Goal: Information Seeking & Learning: Learn about a topic

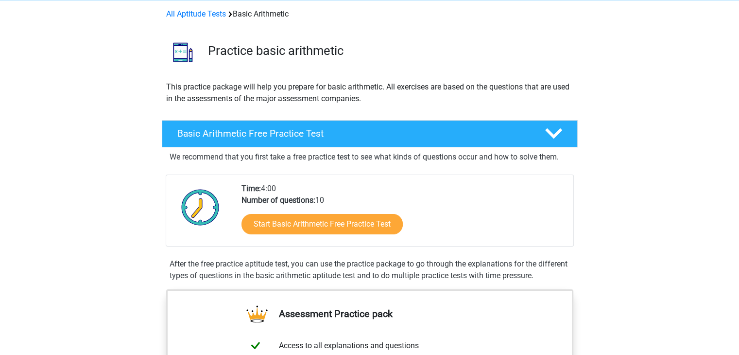
scroll to position [41, 0]
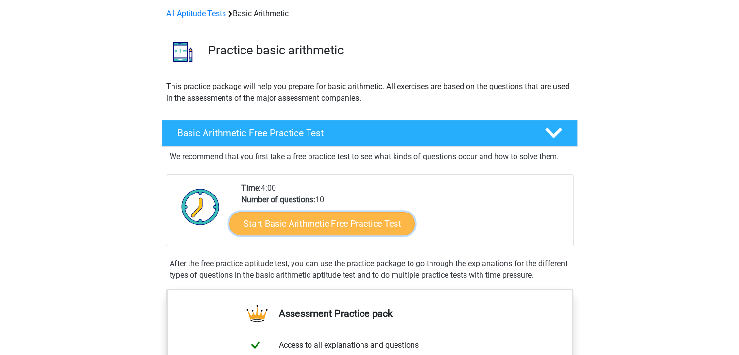
click at [356, 228] on link "Start Basic Arithmetic Free Practice Test" at bounding box center [322, 222] width 186 height 23
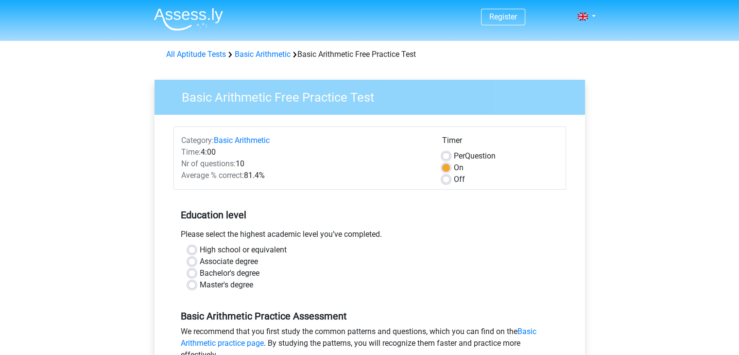
click at [200, 285] on label "Master's degree" at bounding box center [226, 285] width 53 height 12
click at [193, 285] on input "Master's degree" at bounding box center [192, 284] width 8 height 10
radio input "true"
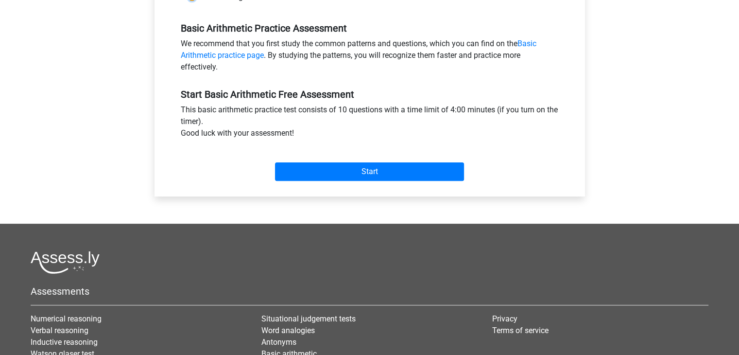
scroll to position [317, 0]
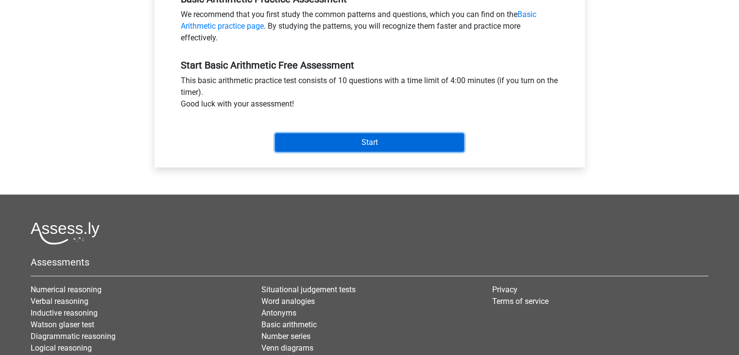
click at [348, 146] on input "Start" at bounding box center [369, 142] width 189 height 18
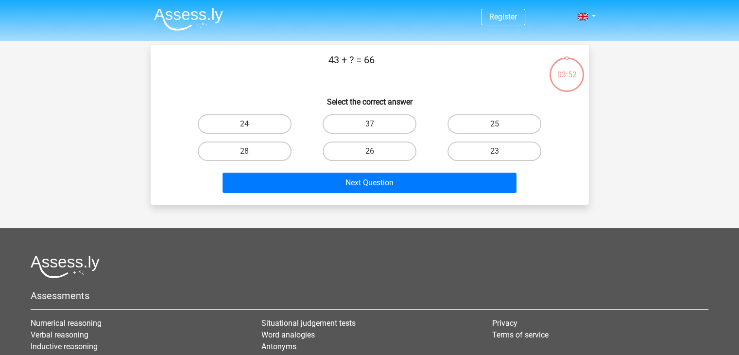
click at [495, 152] on input "23" at bounding box center [498, 154] width 6 height 6
radio input "true"
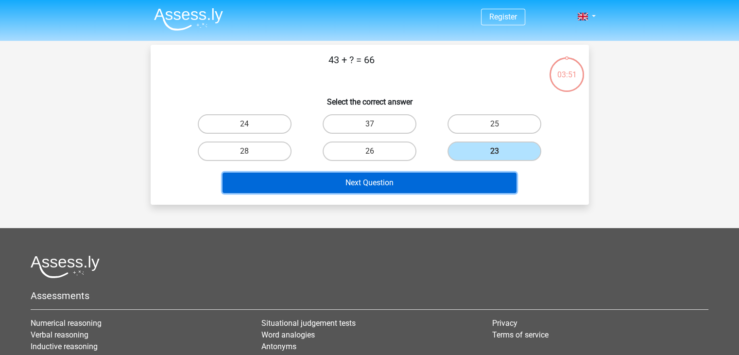
click at [422, 181] on button "Next Question" at bounding box center [370, 182] width 294 height 20
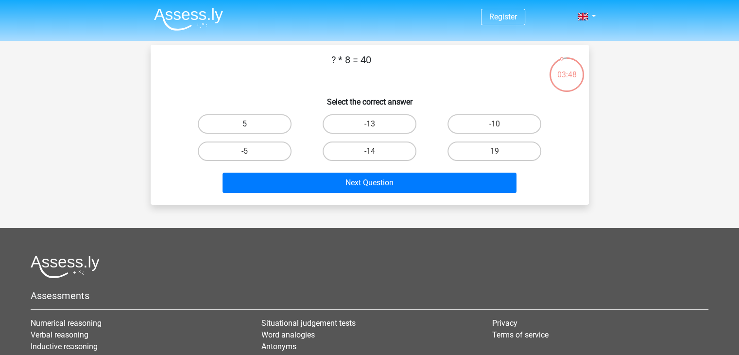
click at [274, 125] on label "5" at bounding box center [245, 123] width 94 height 19
click at [251, 125] on input "5" at bounding box center [247, 127] width 6 height 6
radio input "true"
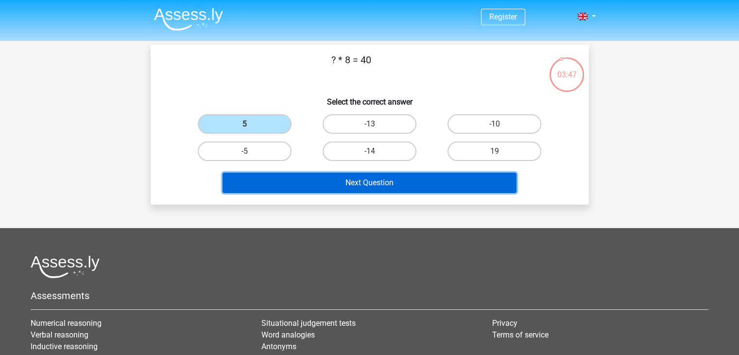
click at [327, 179] on button "Next Question" at bounding box center [370, 182] width 294 height 20
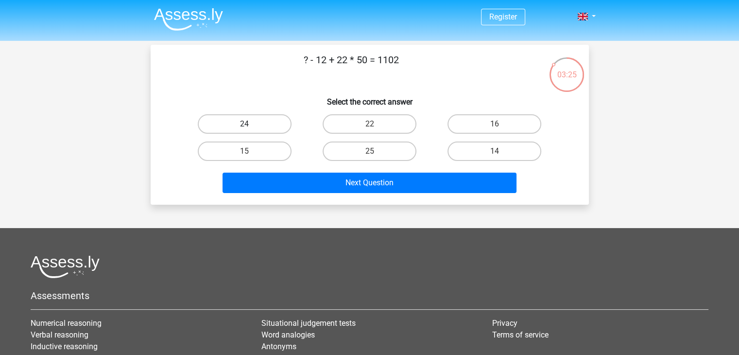
click at [263, 122] on label "24" at bounding box center [245, 123] width 94 height 19
click at [251, 124] on input "24" at bounding box center [247, 127] width 6 height 6
radio input "true"
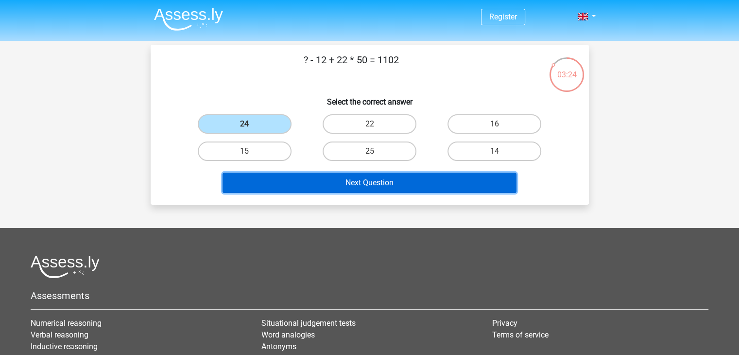
click at [338, 181] on button "Next Question" at bounding box center [370, 182] width 294 height 20
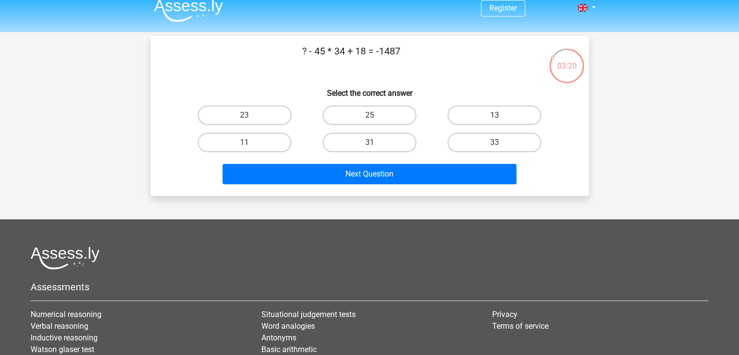
scroll to position [9, 0]
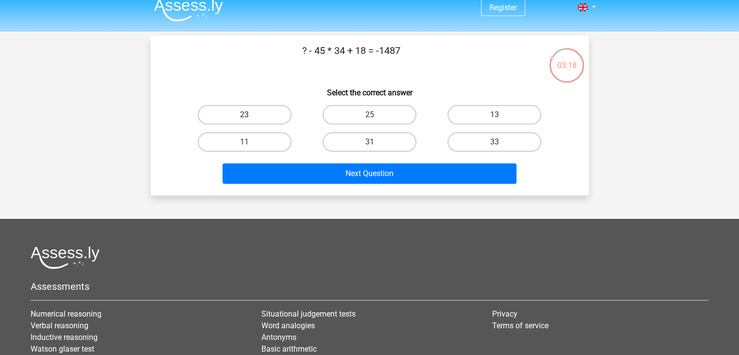
click at [276, 117] on label "23" at bounding box center [245, 114] width 94 height 19
click at [251, 117] on input "23" at bounding box center [247, 118] width 6 height 6
radio input "true"
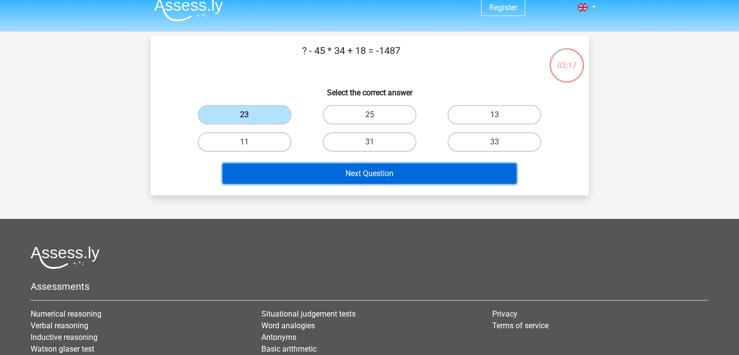
click at [332, 169] on button "Next Question" at bounding box center [370, 173] width 294 height 20
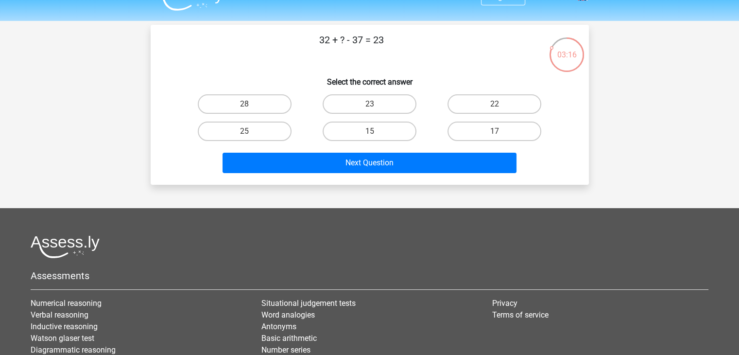
scroll to position [20, 0]
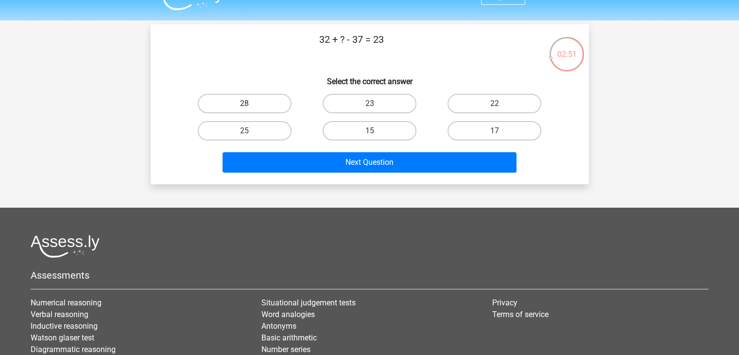
click at [263, 102] on label "28" at bounding box center [245, 103] width 94 height 19
click at [251, 103] on input "28" at bounding box center [247, 106] width 6 height 6
radio input "true"
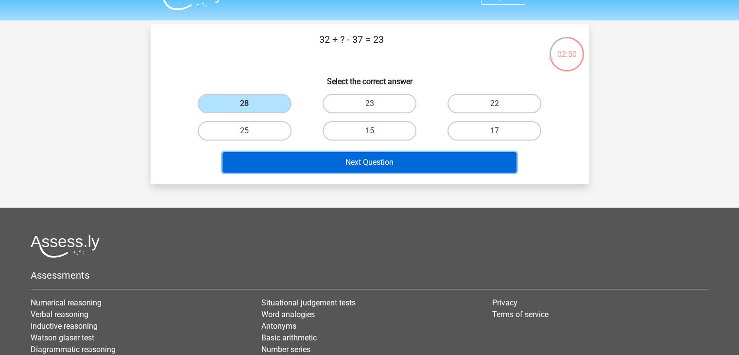
click at [341, 156] on button "Next Question" at bounding box center [370, 162] width 294 height 20
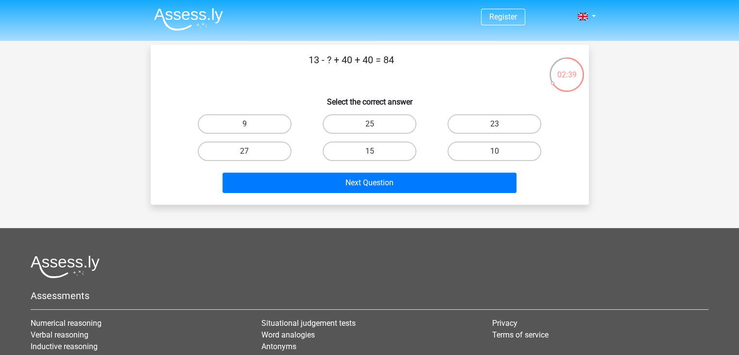
scroll to position [0, 0]
click at [270, 127] on label "9" at bounding box center [245, 123] width 94 height 19
click at [251, 127] on input "9" at bounding box center [247, 127] width 6 height 6
radio input "true"
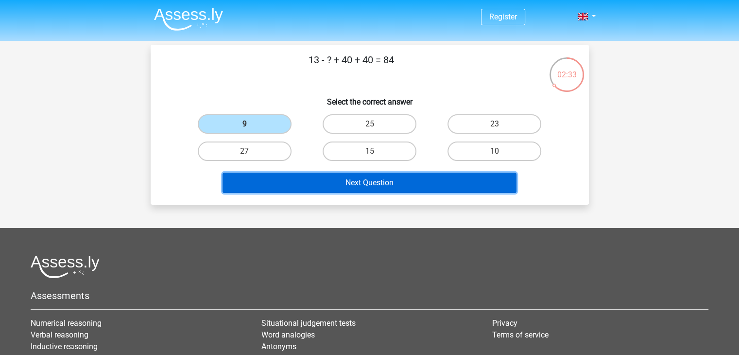
click at [335, 177] on button "Next Question" at bounding box center [370, 182] width 294 height 20
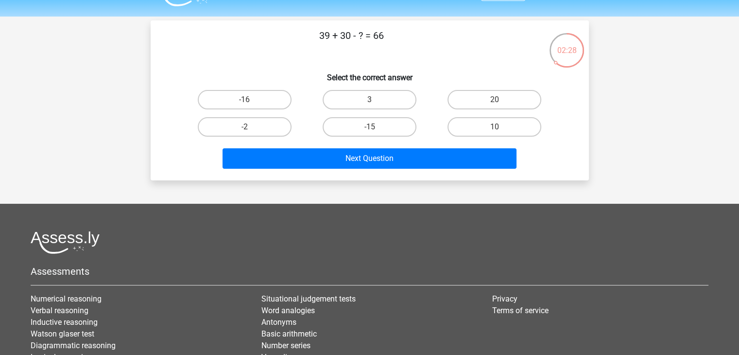
scroll to position [25, 0]
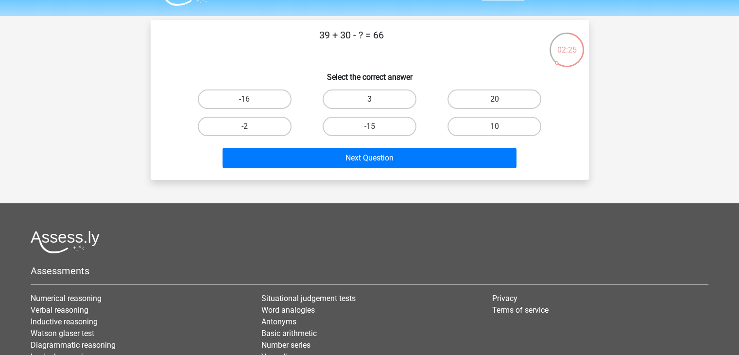
click at [349, 98] on label "3" at bounding box center [370, 98] width 94 height 19
click at [369, 99] on input "3" at bounding box center [372, 102] width 6 height 6
radio input "true"
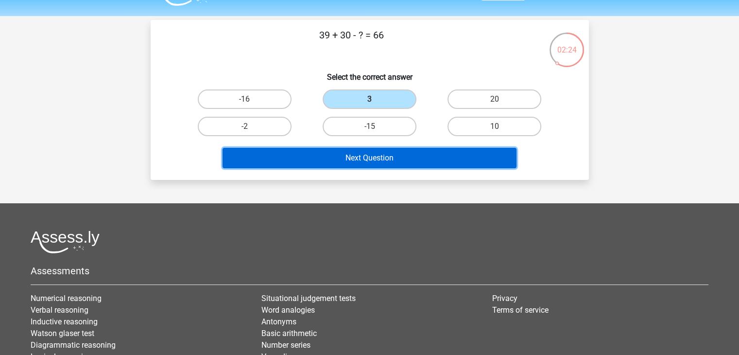
click at [380, 152] on button "Next Question" at bounding box center [370, 158] width 294 height 20
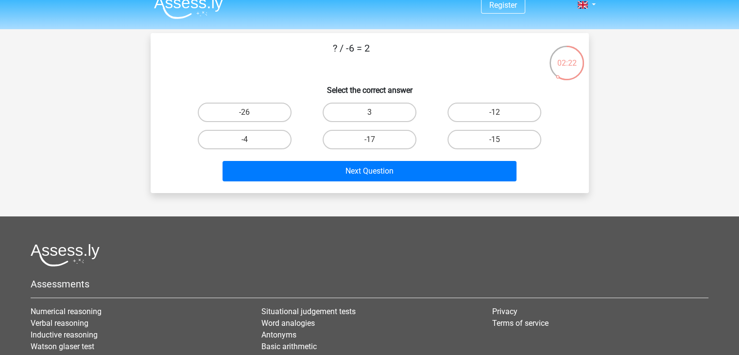
scroll to position [11, 0]
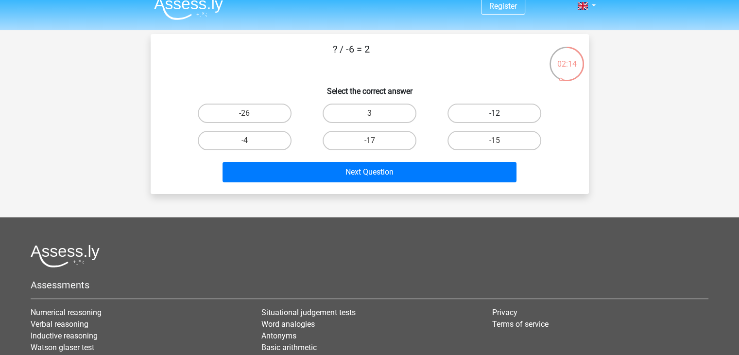
click at [492, 116] on label "-12" at bounding box center [495, 112] width 94 height 19
click at [495, 116] on input "-12" at bounding box center [498, 116] width 6 height 6
radio input "true"
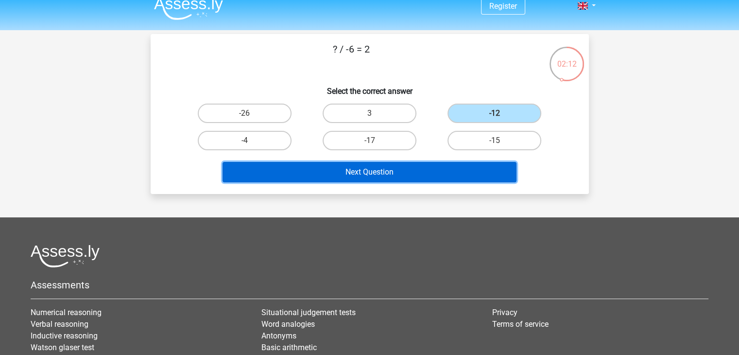
click at [387, 173] on button "Next Question" at bounding box center [370, 172] width 294 height 20
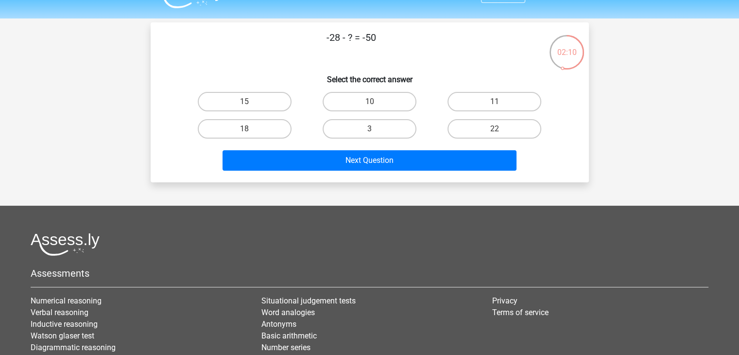
scroll to position [23, 0]
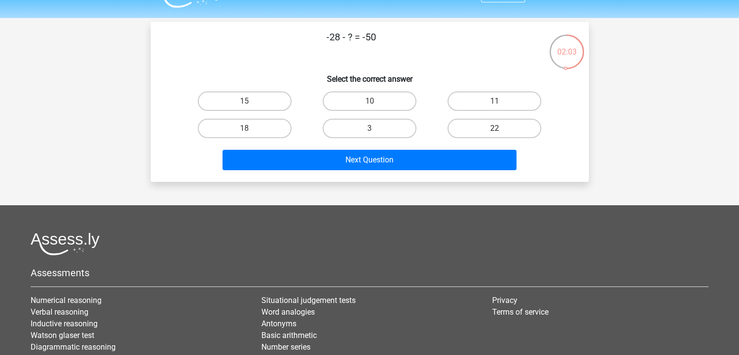
click at [455, 124] on label "22" at bounding box center [495, 128] width 94 height 19
click at [495, 128] on input "22" at bounding box center [498, 131] width 6 height 6
radio input "true"
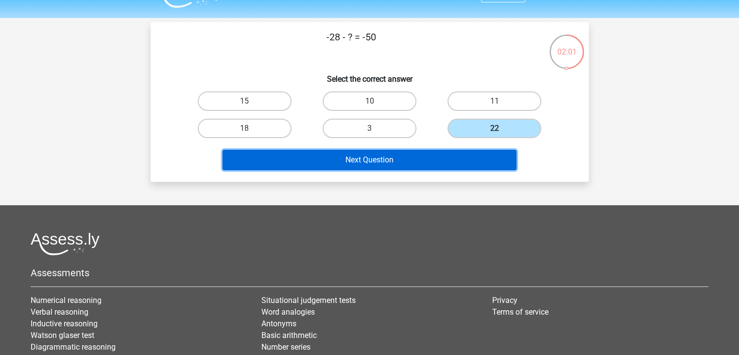
click at [371, 161] on button "Next Question" at bounding box center [370, 160] width 294 height 20
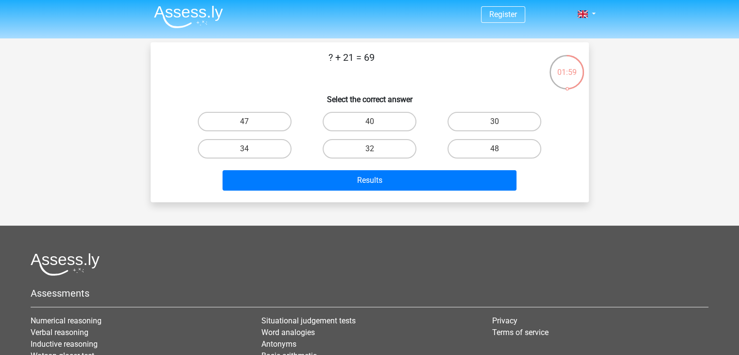
scroll to position [1, 0]
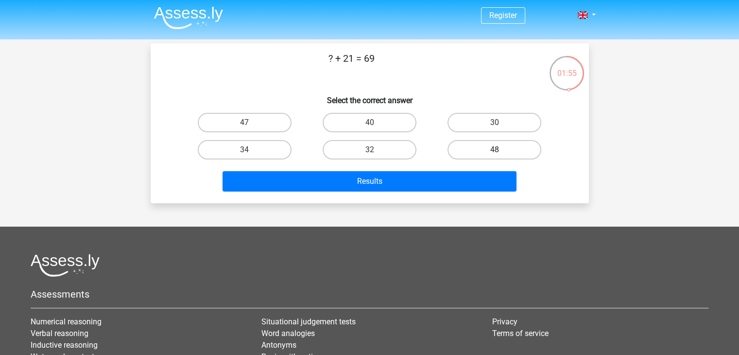
click at [454, 146] on label "48" at bounding box center [495, 149] width 94 height 19
click at [495, 150] on input "48" at bounding box center [498, 153] width 6 height 6
radio input "true"
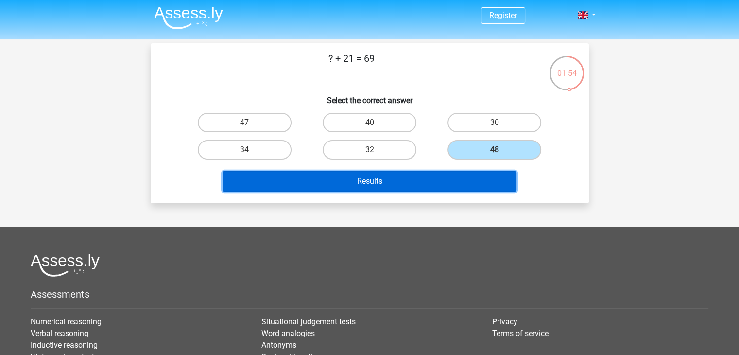
click at [424, 175] on button "Results" at bounding box center [370, 181] width 294 height 20
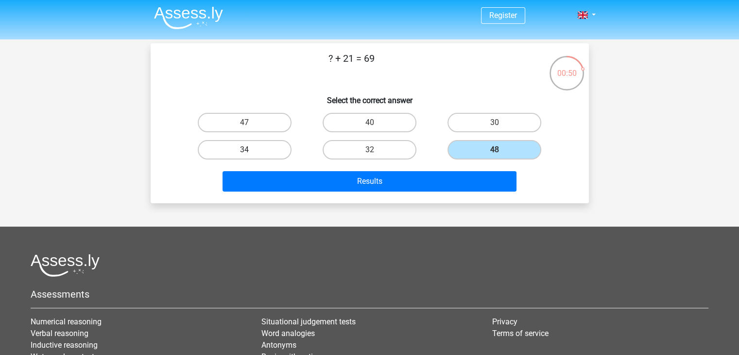
scroll to position [0, 0]
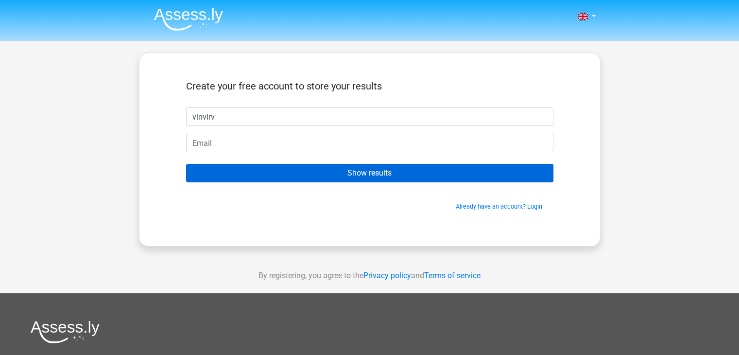
type input "vinvirv"
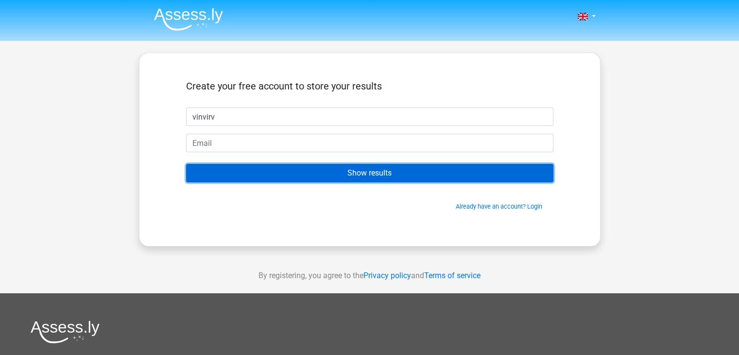
click at [379, 170] on input "Show results" at bounding box center [369, 173] width 367 height 18
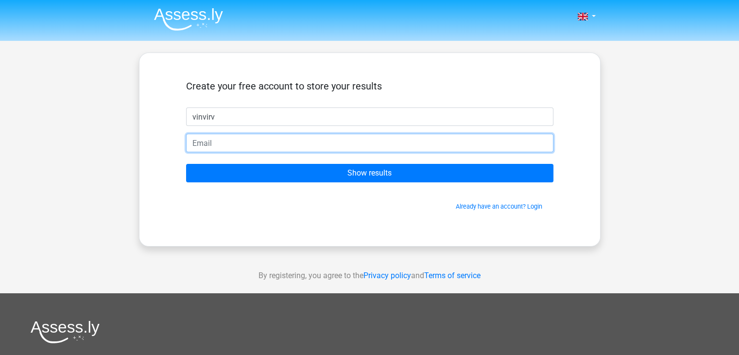
click at [352, 134] on input "email" at bounding box center [369, 143] width 367 height 18
type input "minasalvas16@gmail.com"
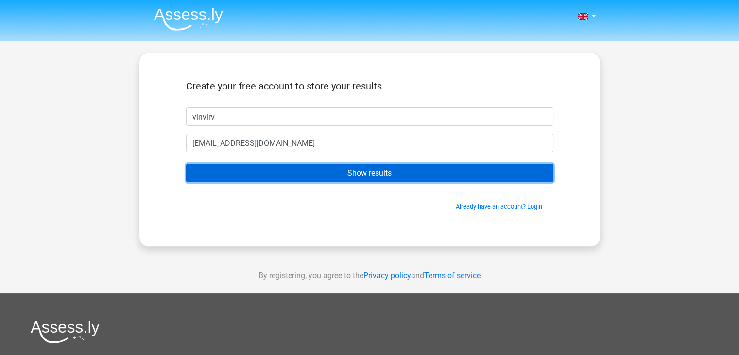
click at [286, 172] on input "Show results" at bounding box center [369, 173] width 367 height 18
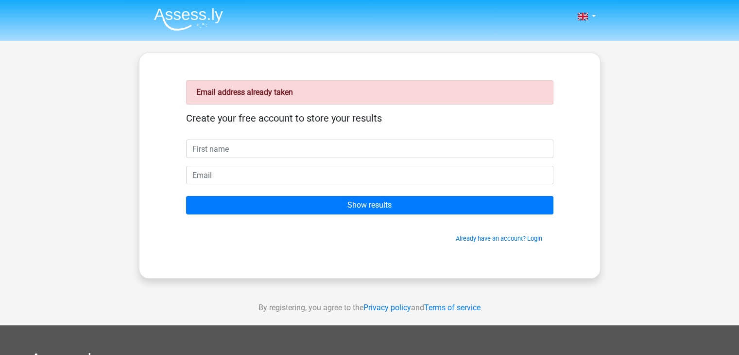
click at [346, 148] on input "text" at bounding box center [369, 148] width 367 height 18
type input "vinvirv"
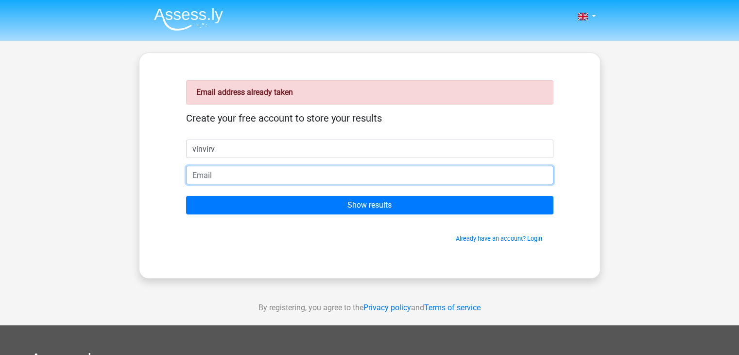
click at [276, 174] on input "email" at bounding box center [369, 175] width 367 height 18
type input "[EMAIL_ADDRESS][DOMAIN_NAME]"
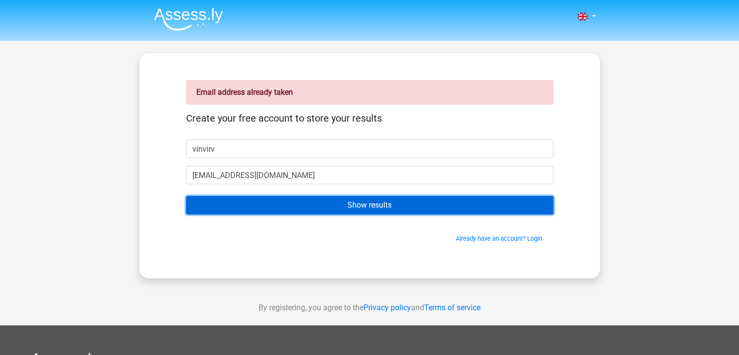
click at [280, 203] on input "Show results" at bounding box center [369, 205] width 367 height 18
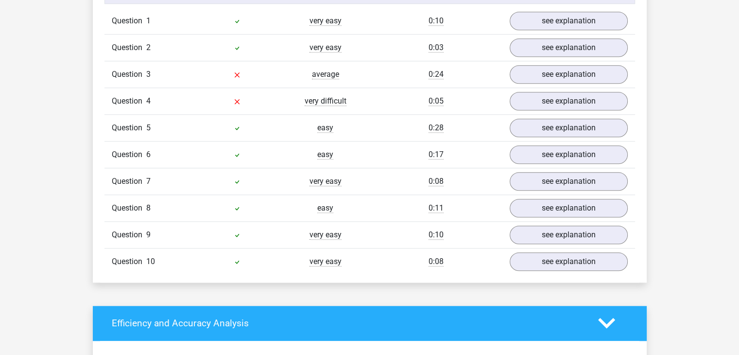
scroll to position [810, 0]
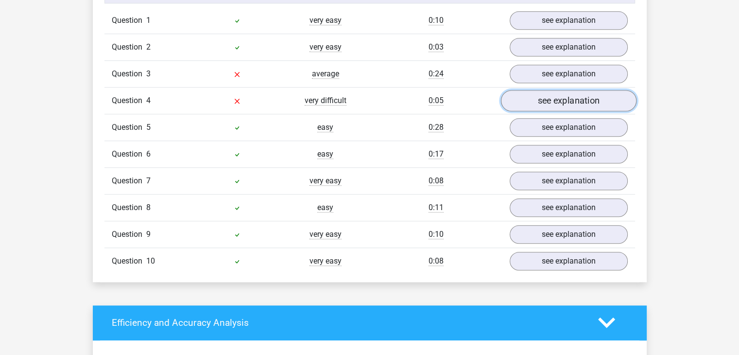
click at [599, 100] on link "see explanation" at bounding box center [568, 100] width 136 height 21
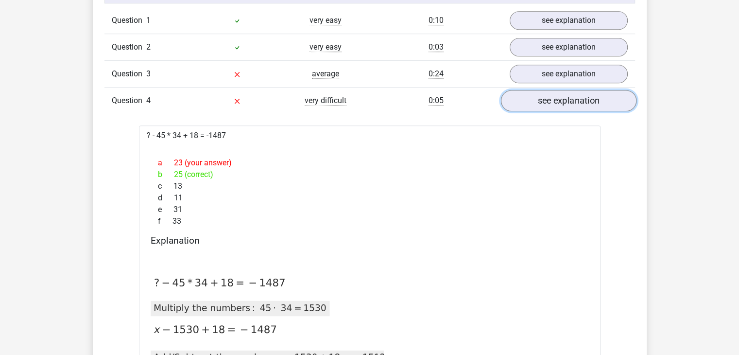
click at [599, 100] on link "see explanation" at bounding box center [568, 100] width 136 height 21
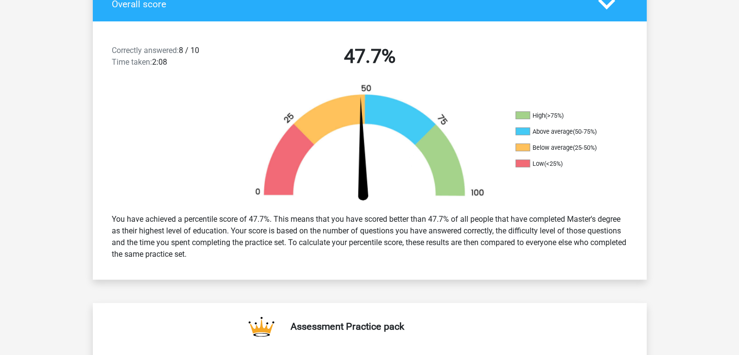
scroll to position [0, 0]
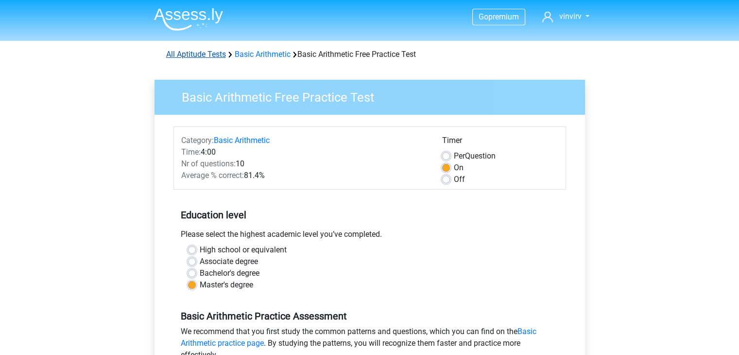
click at [218, 55] on link "All Aptitude Tests" at bounding box center [196, 54] width 60 height 9
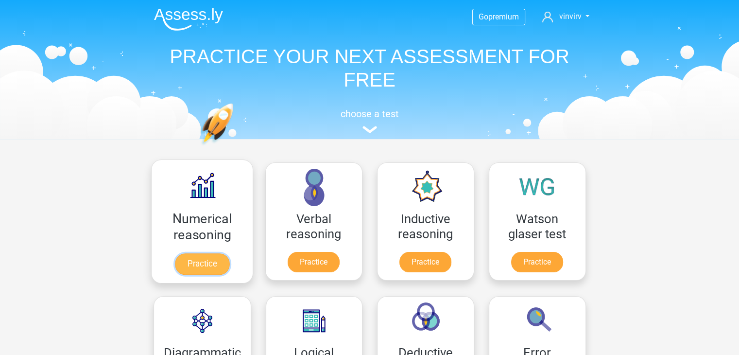
click at [223, 260] on link "Practice" at bounding box center [201, 263] width 54 height 21
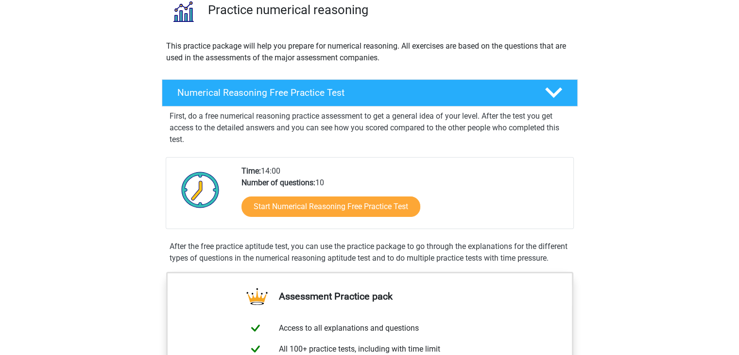
scroll to position [93, 0]
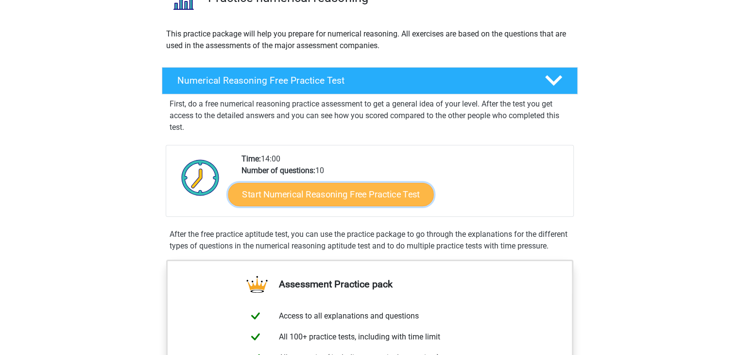
click at [327, 194] on link "Start Numerical Reasoning Free Practice Test" at bounding box center [331, 193] width 206 height 23
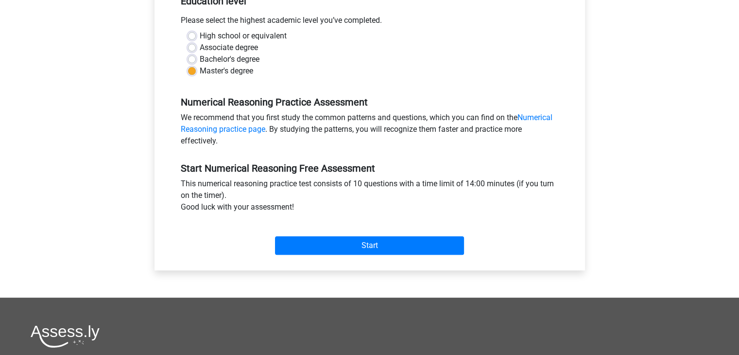
scroll to position [239, 0]
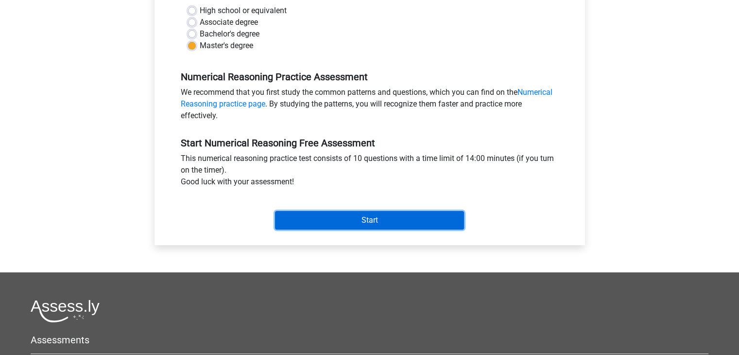
click at [367, 220] on input "Start" at bounding box center [369, 220] width 189 height 18
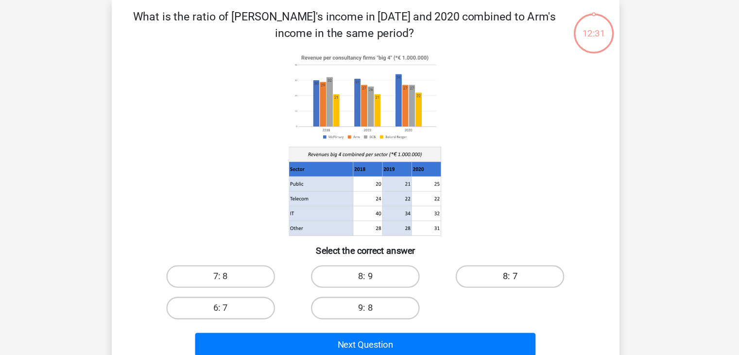
click at [490, 290] on label "8: 7" at bounding box center [495, 284] width 94 height 19
click at [495, 290] on input "8: 7" at bounding box center [498, 287] width 6 height 6
radio input "true"
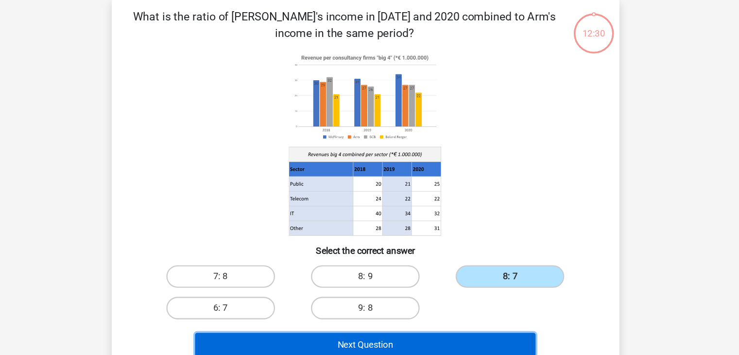
click at [431, 341] on button "Next Question" at bounding box center [370, 343] width 294 height 20
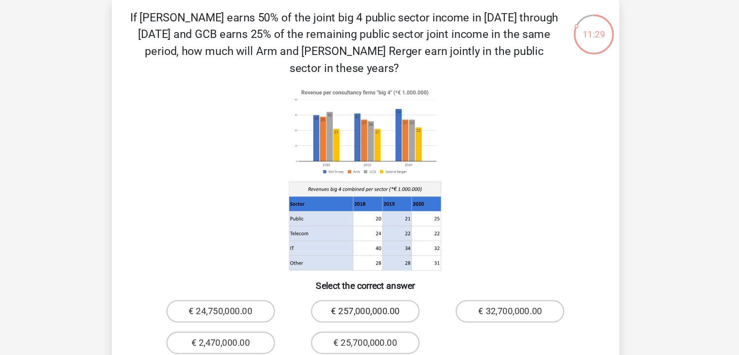
click at [385, 304] on label "€ 257,000,000.00" at bounding box center [370, 313] width 94 height 19
click at [376, 313] on input "€ 257,000,000.00" at bounding box center [372, 316] width 6 height 6
radio input "true"
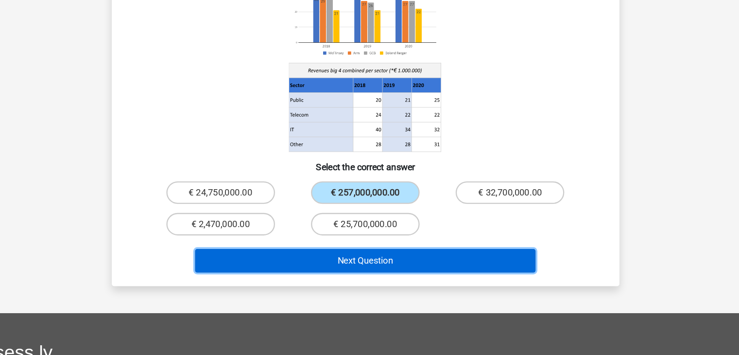
click at [450, 263] on button "Next Question" at bounding box center [370, 273] width 294 height 20
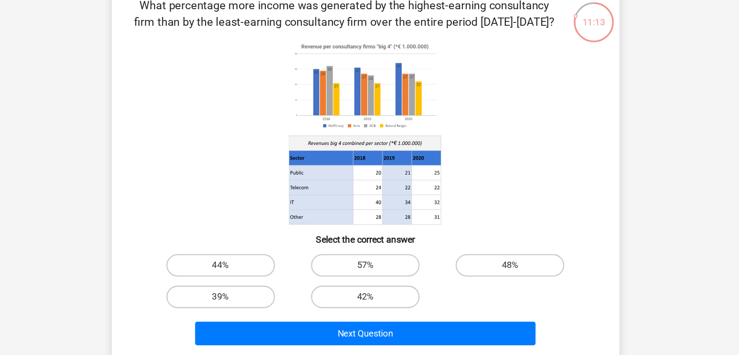
scroll to position [44, 0]
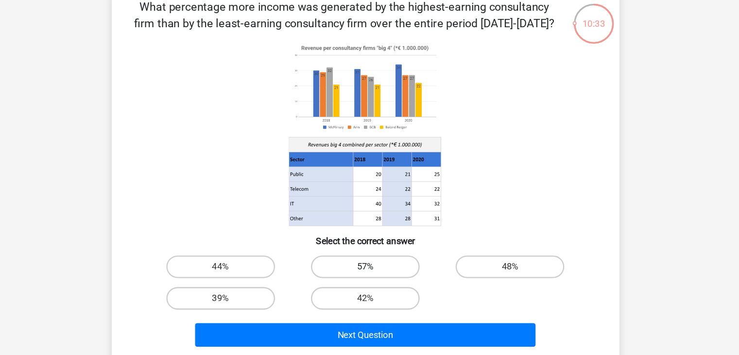
click at [383, 236] on label "57%" at bounding box center [370, 239] width 94 height 19
click at [376, 240] on input "57%" at bounding box center [372, 243] width 6 height 6
radio input "true"
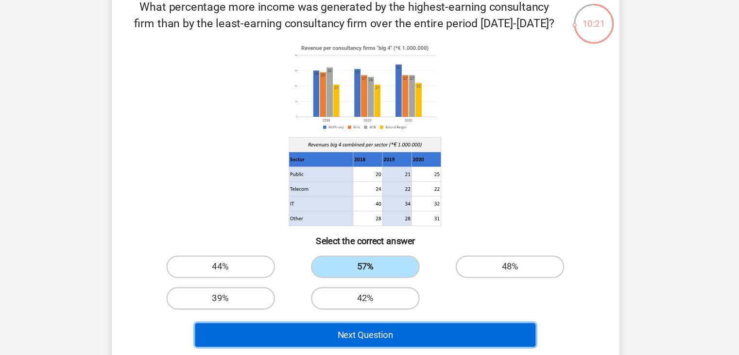
click at [398, 294] on button "Next Question" at bounding box center [370, 298] width 294 height 20
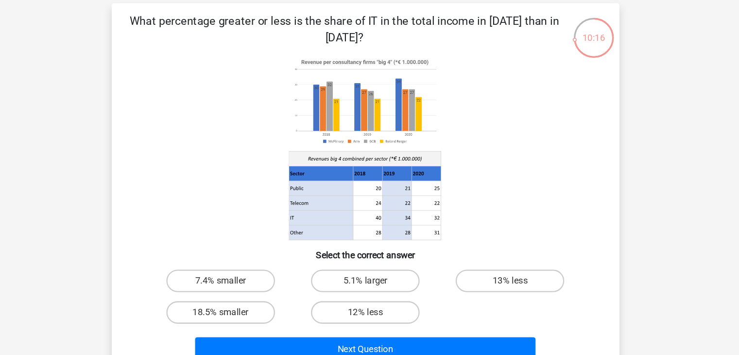
scroll to position [42, 0]
click at [397, 240] on label "5.1% larger" at bounding box center [370, 242] width 94 height 19
click at [376, 242] on input "5.1% larger" at bounding box center [372, 245] width 6 height 6
radio input "true"
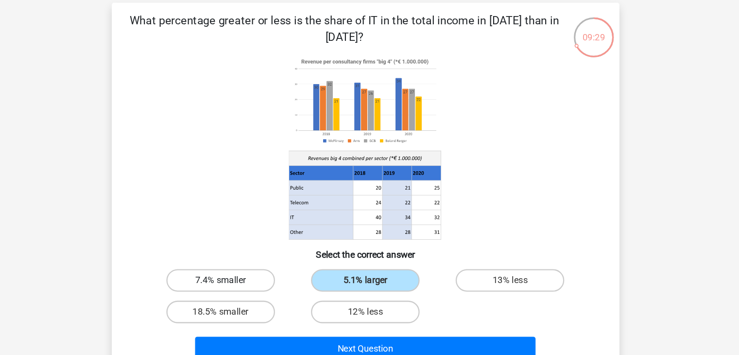
click at [249, 239] on label "7.4% smaller" at bounding box center [245, 242] width 94 height 19
click at [249, 242] on input "7.4% smaller" at bounding box center [247, 245] width 6 height 6
radio input "true"
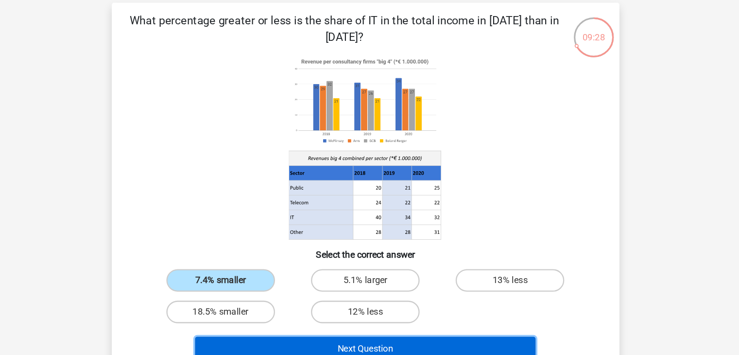
click at [331, 296] on button "Next Question" at bounding box center [370, 301] width 294 height 20
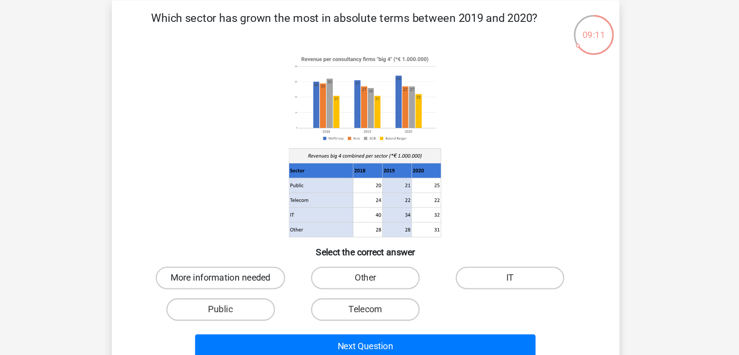
click at [272, 239] on label "More information needed" at bounding box center [245, 242] width 112 height 19
click at [251, 242] on input "More information needed" at bounding box center [247, 245] width 6 height 6
radio input "true"
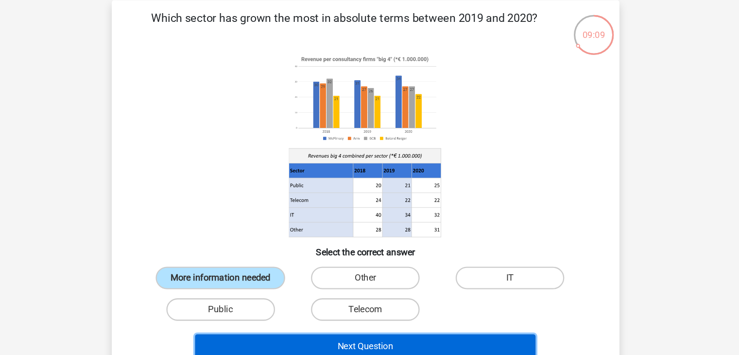
click at [376, 299] on button "Next Question" at bounding box center [370, 301] width 294 height 20
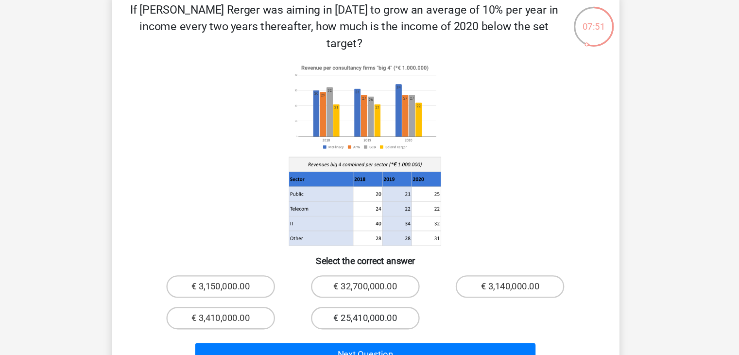
click at [388, 275] on label "€ 25,410,000.00" at bounding box center [370, 284] width 94 height 19
click at [376, 284] on input "€ 25,410,000.00" at bounding box center [372, 287] width 6 height 6
radio input "true"
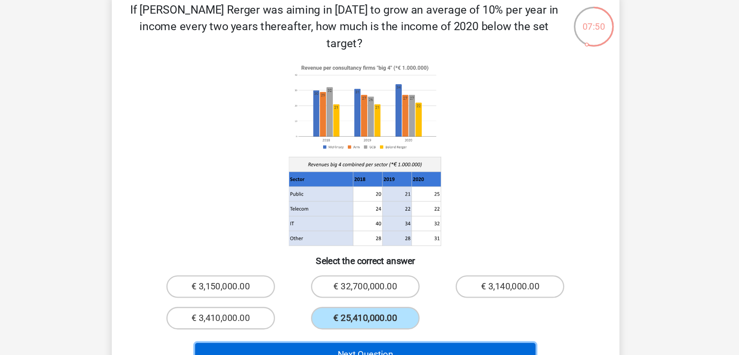
click at [410, 306] on button "Next Question" at bounding box center [370, 316] width 294 height 20
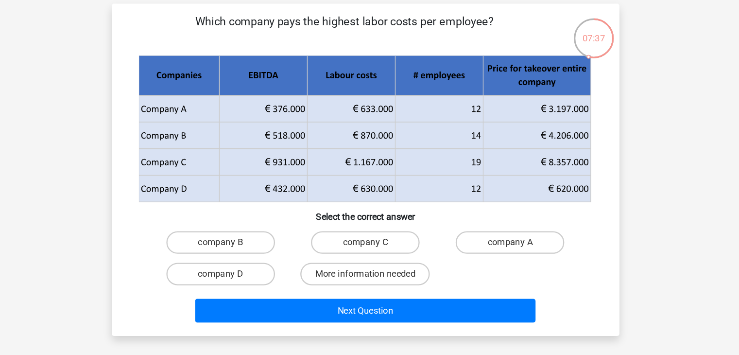
scroll to position [40, 0]
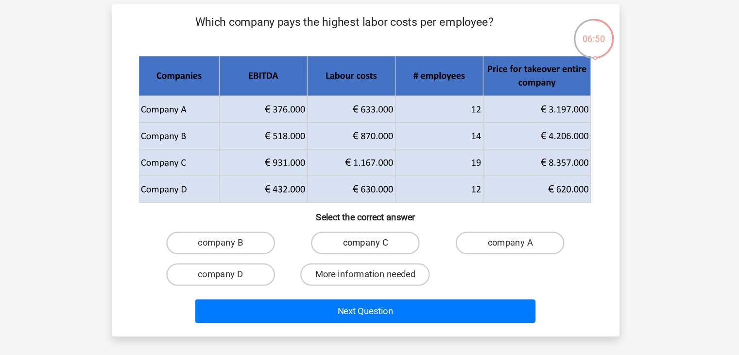
click at [374, 209] on label "company C" at bounding box center [370, 210] width 94 height 19
click at [374, 211] on input "company C" at bounding box center [372, 214] width 6 height 6
radio input "true"
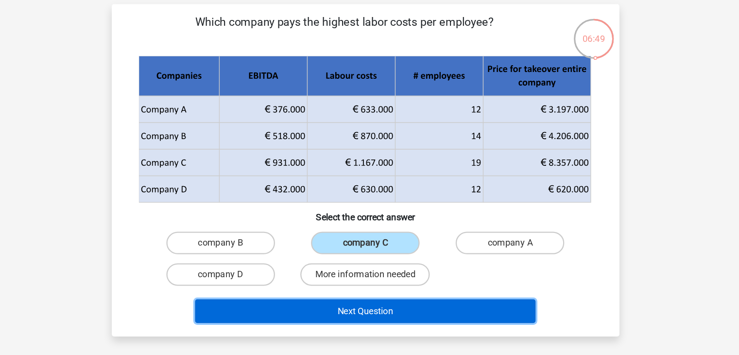
click at [414, 263] on button "Next Question" at bounding box center [370, 269] width 294 height 20
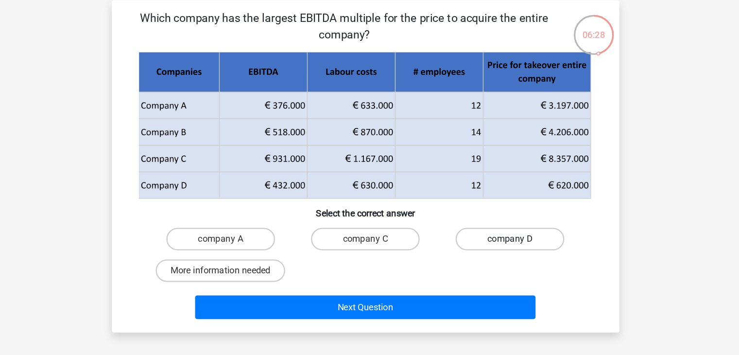
click at [459, 204] on label "company D" at bounding box center [495, 210] width 94 height 19
click at [495, 211] on input "company D" at bounding box center [498, 214] width 6 height 6
radio input "true"
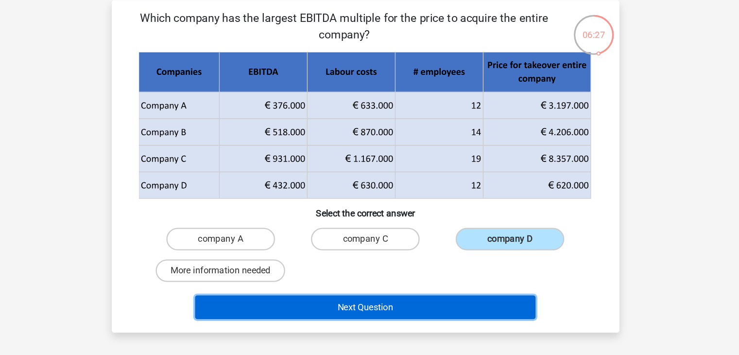
click at [434, 269] on button "Next Question" at bounding box center [370, 269] width 294 height 20
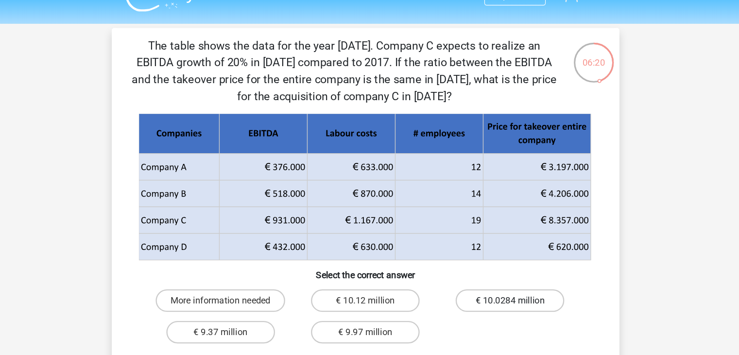
scroll to position [12, 0]
click at [392, 266] on label "€ 10.12 million" at bounding box center [370, 268] width 94 height 19
click at [376, 268] on input "€ 10.12 million" at bounding box center [372, 271] width 6 height 6
radio input "true"
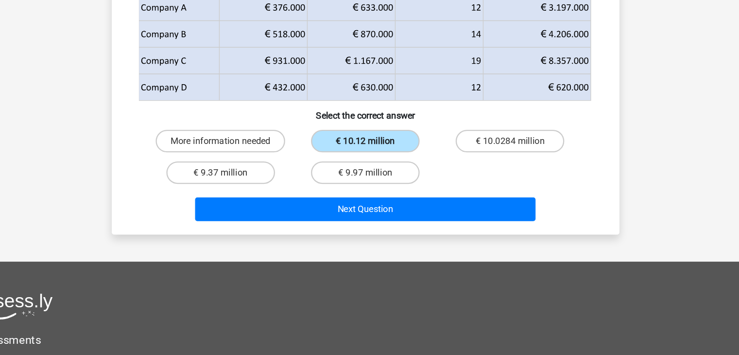
scroll to position [123, 0]
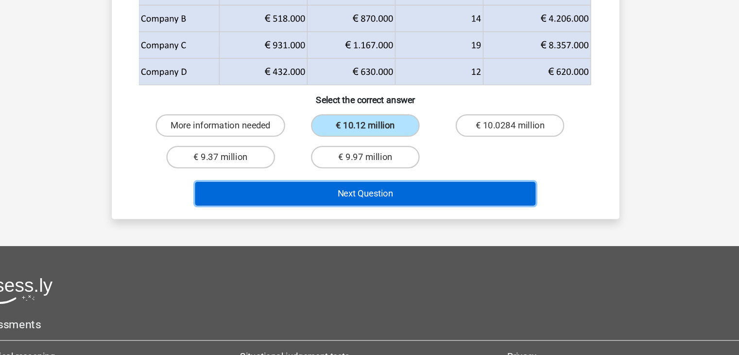
click at [426, 216] on button "Next Question" at bounding box center [370, 215] width 294 height 20
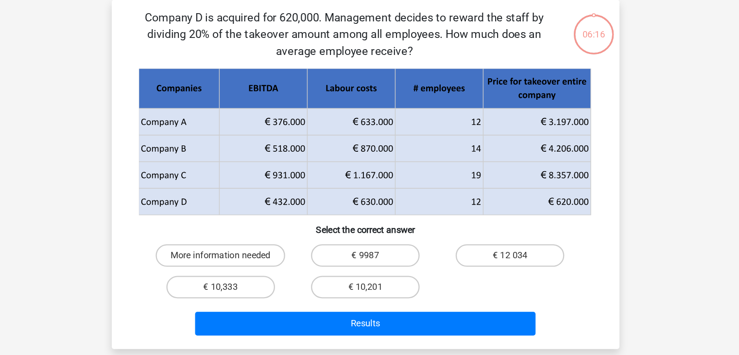
scroll to position [0, 0]
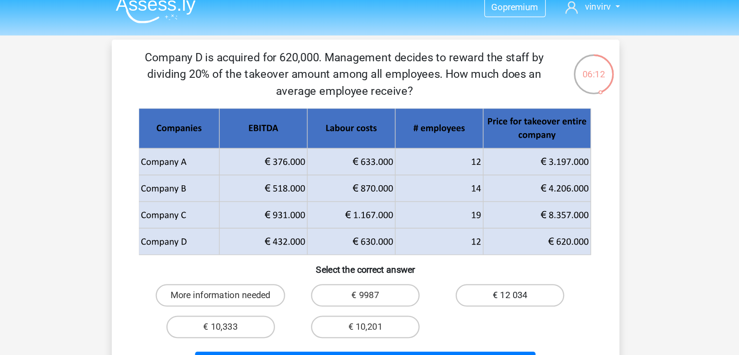
click at [482, 268] on label "€ 12 034" at bounding box center [495, 265] width 94 height 19
click at [495, 268] on input "€ 12 034" at bounding box center [498, 268] width 6 height 6
radio input "true"
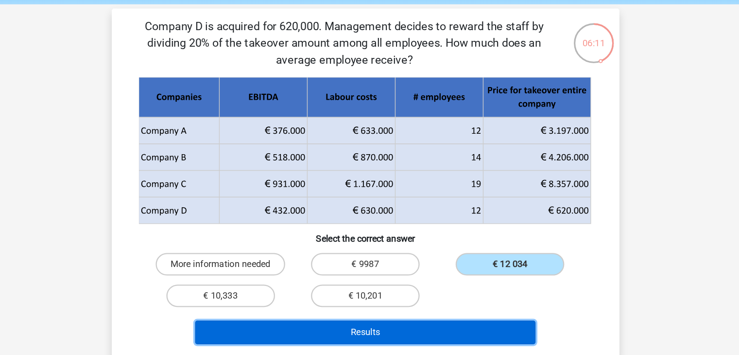
click at [452, 324] on button "Results" at bounding box center [370, 324] width 294 height 20
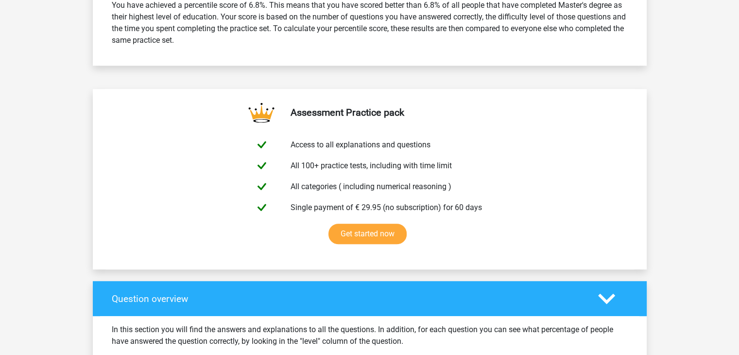
scroll to position [447, 0]
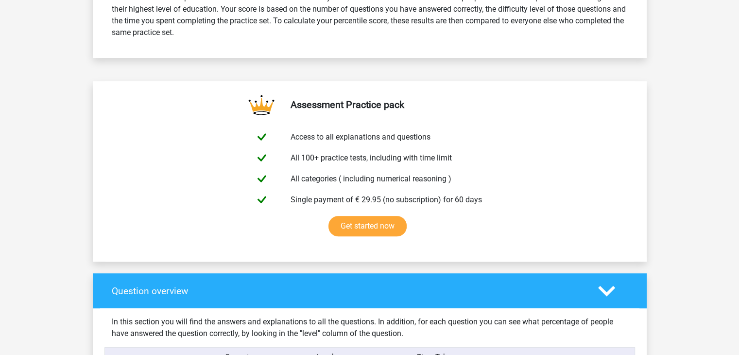
click at [490, 274] on div "Question overview" at bounding box center [370, 290] width 554 height 35
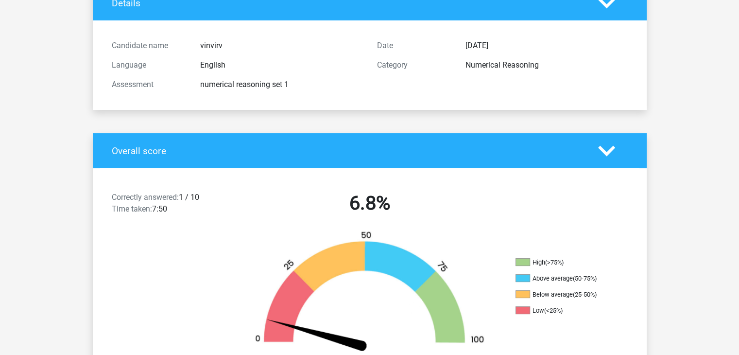
scroll to position [0, 0]
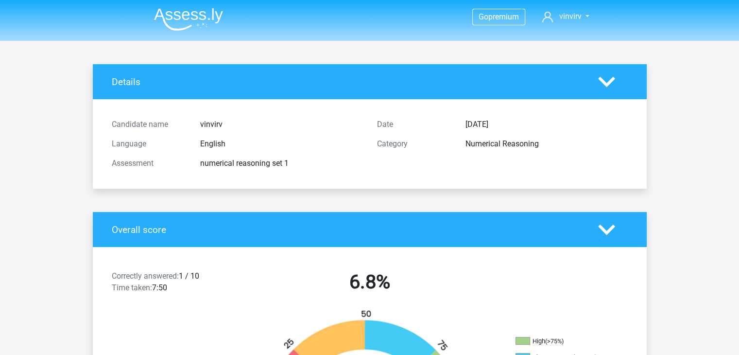
click at [204, 17] on img at bounding box center [188, 19] width 69 height 23
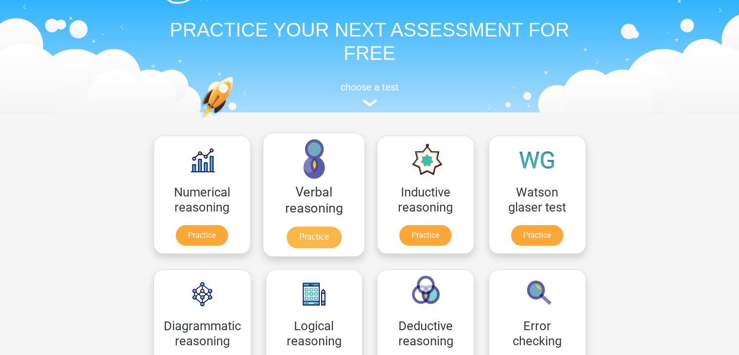
scroll to position [27, 0]
click at [323, 236] on link "Practice" at bounding box center [313, 236] width 54 height 21
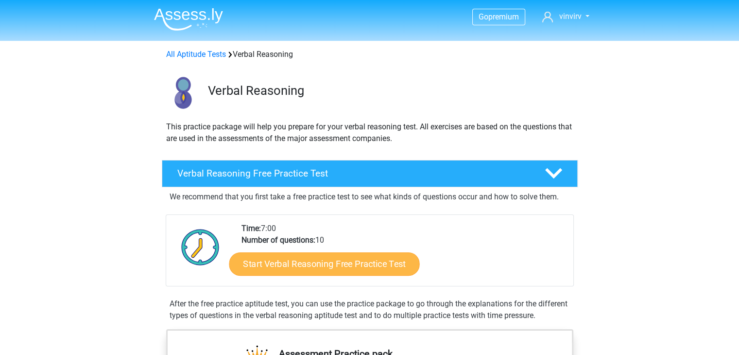
scroll to position [24, 0]
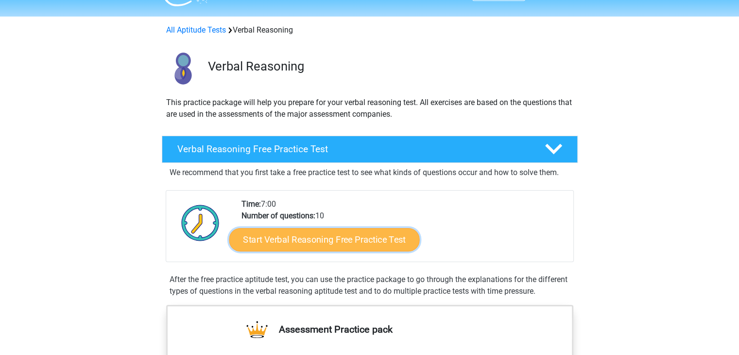
click at [350, 243] on link "Start Verbal Reasoning Free Practice Test" at bounding box center [324, 239] width 190 height 23
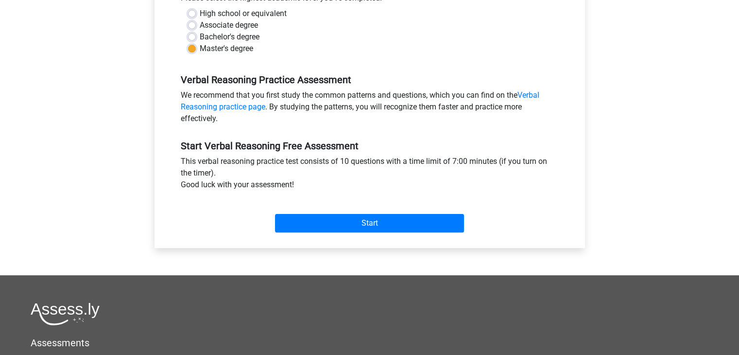
scroll to position [237, 0]
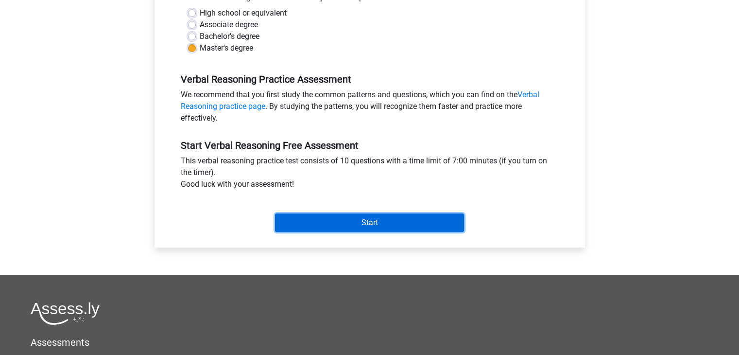
click at [361, 223] on input "Start" at bounding box center [369, 222] width 189 height 18
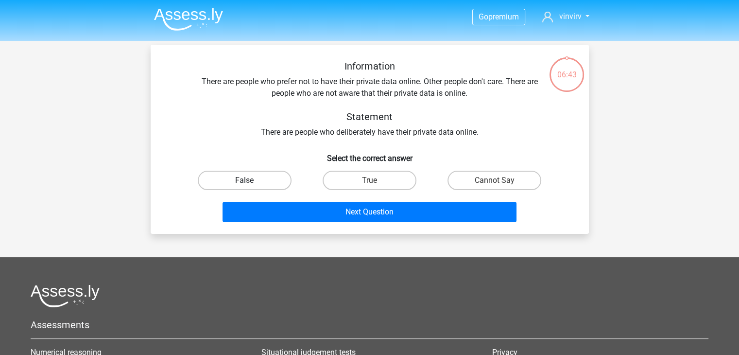
click at [263, 182] on label "False" at bounding box center [245, 180] width 94 height 19
click at [251, 182] on input "False" at bounding box center [247, 183] width 6 height 6
radio input "true"
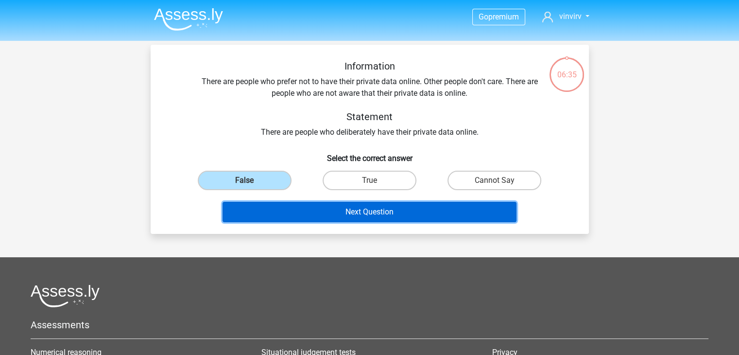
click at [420, 211] on button "Next Question" at bounding box center [370, 212] width 294 height 20
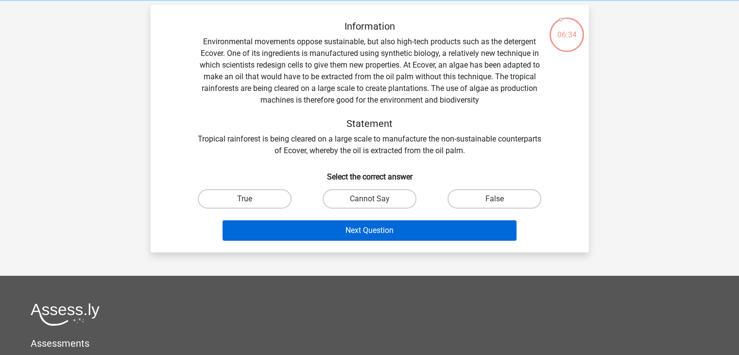
scroll to position [40, 0]
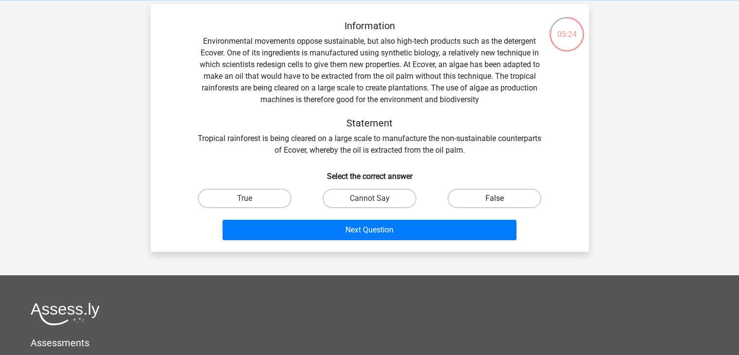
click at [488, 197] on label "False" at bounding box center [495, 198] width 94 height 19
click at [495, 198] on input "False" at bounding box center [498, 201] width 6 height 6
radio input "true"
click at [282, 194] on label "True" at bounding box center [245, 198] width 94 height 19
click at [251, 198] on input "True" at bounding box center [247, 201] width 6 height 6
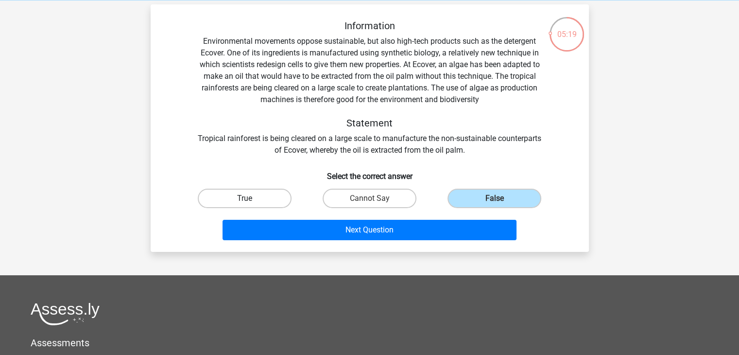
radio input "true"
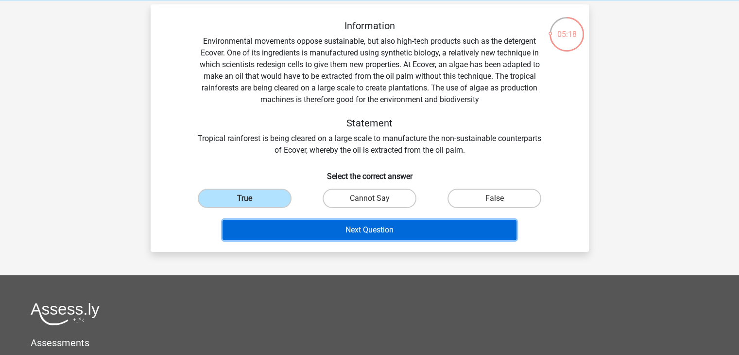
click at [323, 224] on button "Next Question" at bounding box center [370, 230] width 294 height 20
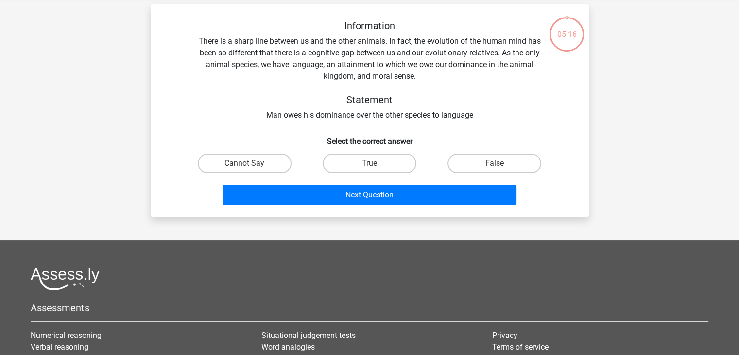
scroll to position [45, 0]
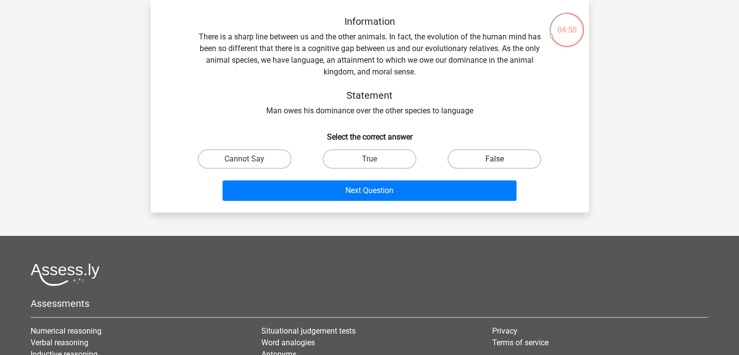
click at [482, 157] on label "False" at bounding box center [495, 158] width 94 height 19
click at [495, 159] on input "False" at bounding box center [498, 162] width 6 height 6
radio input "true"
click at [372, 152] on label "True" at bounding box center [370, 158] width 94 height 19
click at [372, 159] on input "True" at bounding box center [372, 162] width 6 height 6
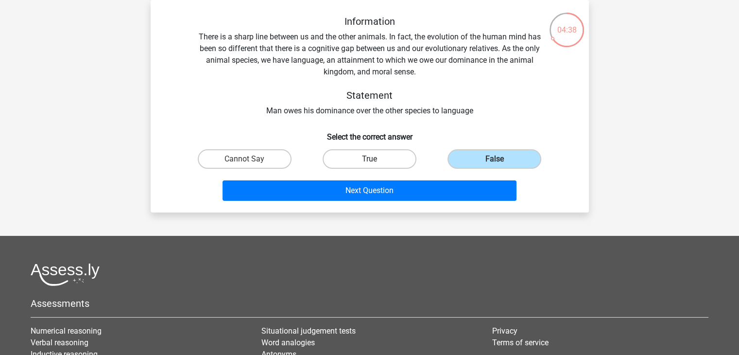
radio input "true"
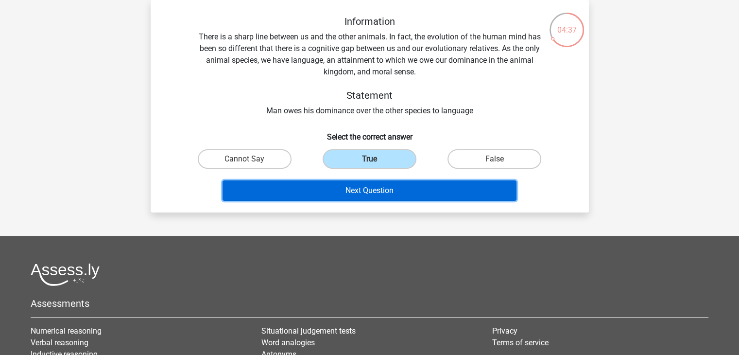
click at [397, 193] on button "Next Question" at bounding box center [370, 190] width 294 height 20
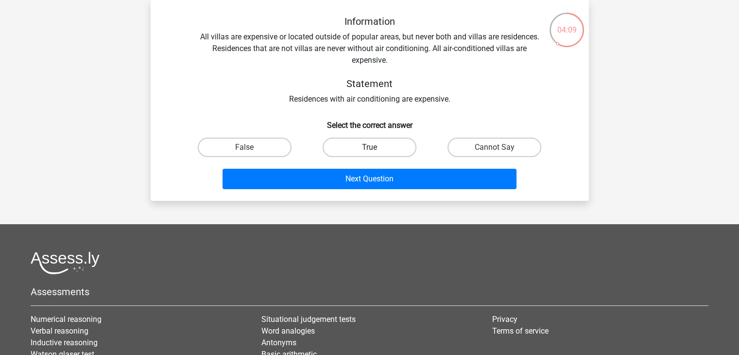
click at [392, 147] on label "True" at bounding box center [370, 147] width 94 height 19
click at [376, 147] on input "True" at bounding box center [372, 150] width 6 height 6
radio input "true"
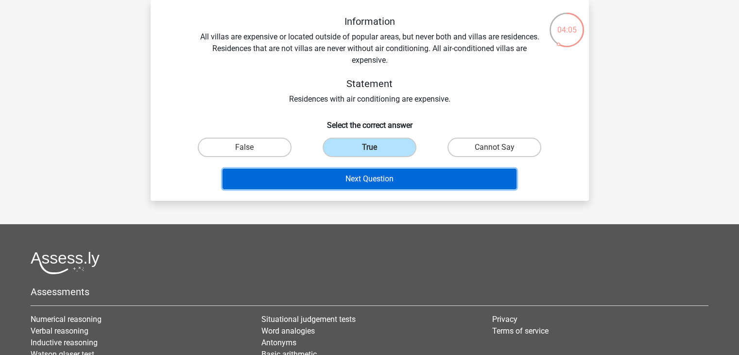
click at [418, 176] on button "Next Question" at bounding box center [370, 179] width 294 height 20
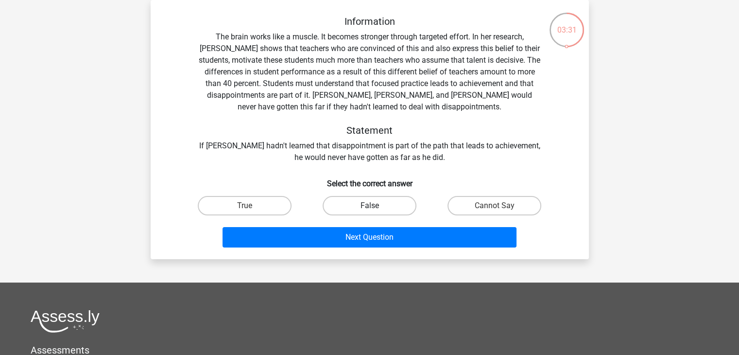
click at [342, 208] on label "False" at bounding box center [370, 205] width 94 height 19
click at [369, 208] on input "False" at bounding box center [372, 209] width 6 height 6
radio input "true"
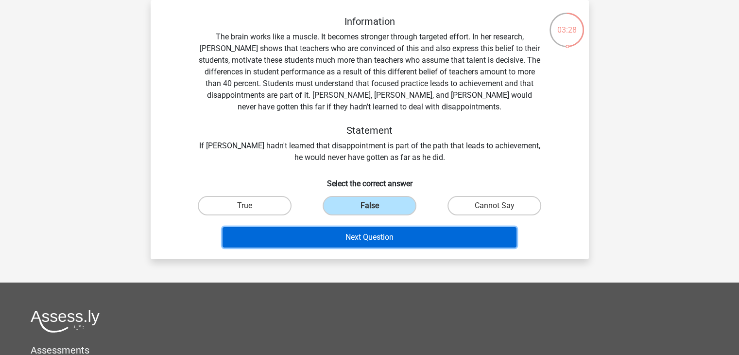
click at [380, 240] on button "Next Question" at bounding box center [370, 237] width 294 height 20
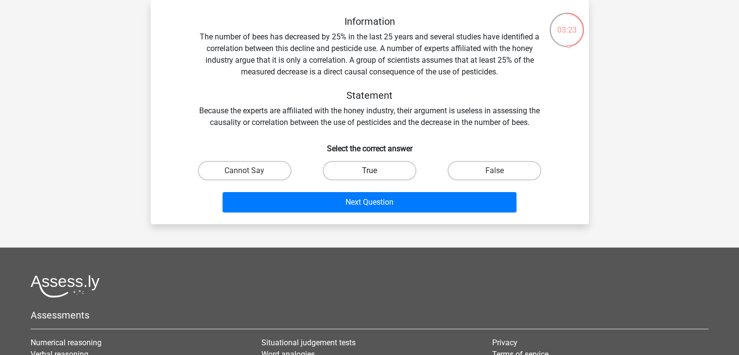
click at [357, 173] on label "True" at bounding box center [370, 170] width 94 height 19
click at [369, 173] on input "True" at bounding box center [372, 174] width 6 height 6
radio input "true"
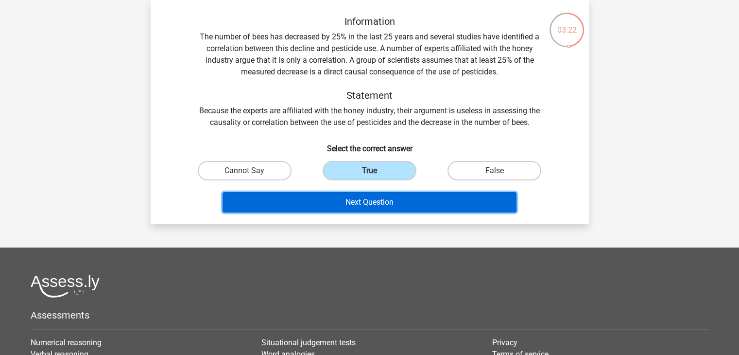
click at [373, 203] on button "Next Question" at bounding box center [370, 202] width 294 height 20
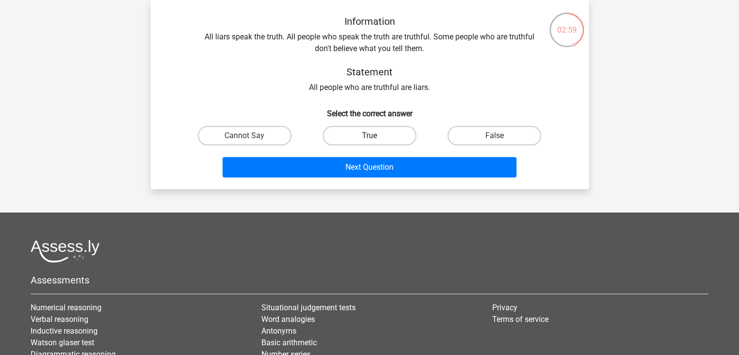
click at [357, 136] on label "True" at bounding box center [370, 135] width 94 height 19
click at [369, 136] on input "True" at bounding box center [372, 139] width 6 height 6
radio input "true"
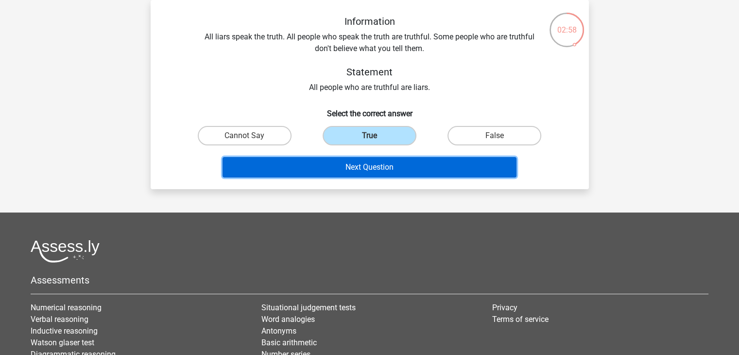
click at [382, 173] on button "Next Question" at bounding box center [370, 167] width 294 height 20
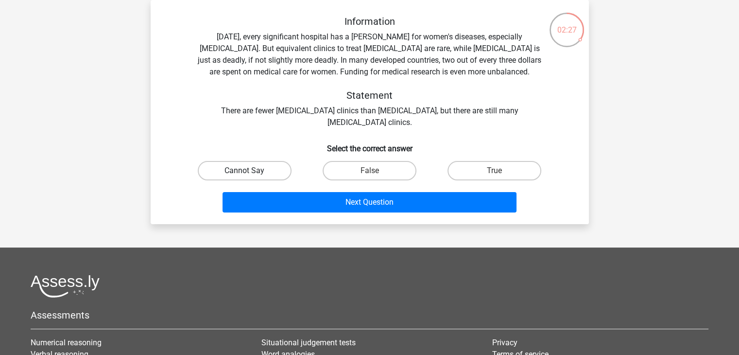
click at [232, 172] on label "Cannot Say" at bounding box center [245, 170] width 94 height 19
click at [244, 172] on input "Cannot Say" at bounding box center [247, 174] width 6 height 6
radio input "true"
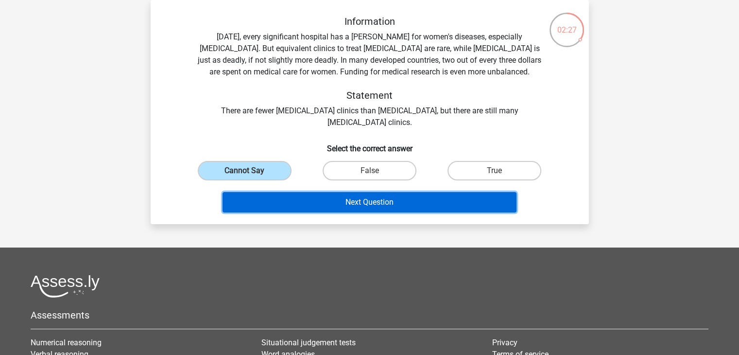
click at [320, 200] on button "Next Question" at bounding box center [370, 202] width 294 height 20
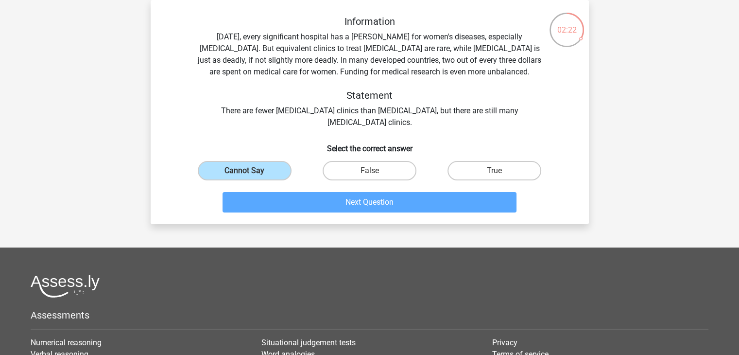
scroll to position [0, 0]
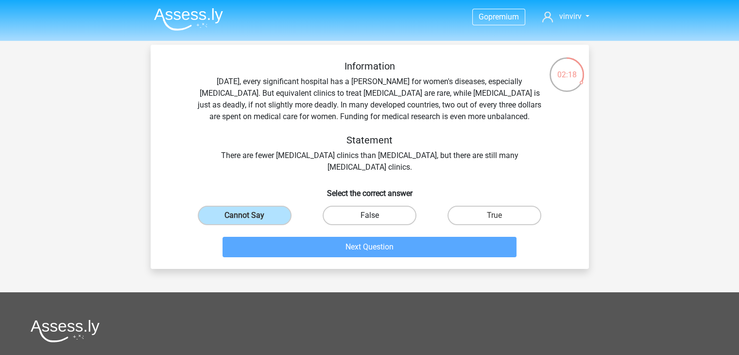
click at [368, 214] on label "False" at bounding box center [370, 215] width 94 height 19
click at [369, 215] on input "False" at bounding box center [372, 218] width 6 height 6
radio input "true"
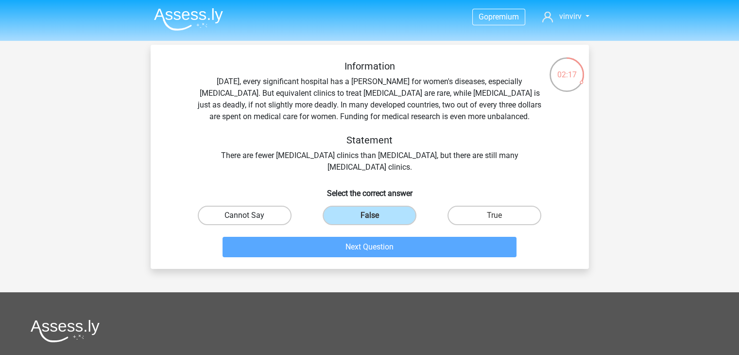
click at [270, 212] on label "Cannot Say" at bounding box center [245, 215] width 94 height 19
click at [251, 215] on input "Cannot Say" at bounding box center [247, 218] width 6 height 6
radio input "true"
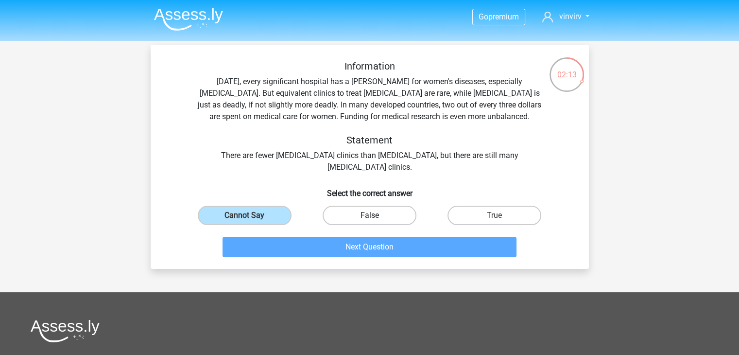
click at [395, 212] on div "Information Today, every significant hospital has a ward for women's diseases, …" at bounding box center [370, 160] width 431 height 201
click at [395, 212] on label "False" at bounding box center [370, 215] width 94 height 19
click at [376, 215] on input "False" at bounding box center [372, 218] width 6 height 6
radio input "true"
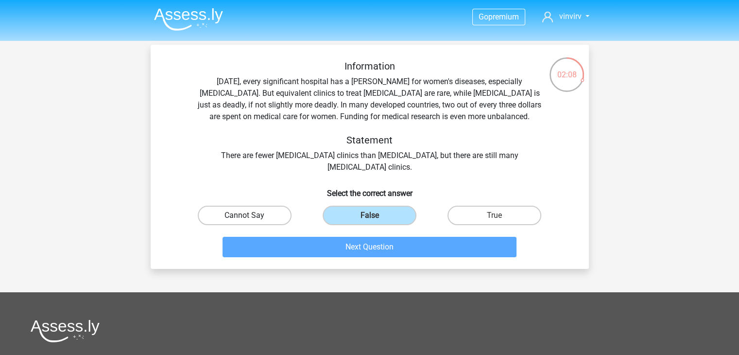
click at [232, 212] on label "Cannot Say" at bounding box center [245, 215] width 94 height 19
click at [244, 215] on input "Cannot Say" at bounding box center [247, 218] width 6 height 6
radio input "true"
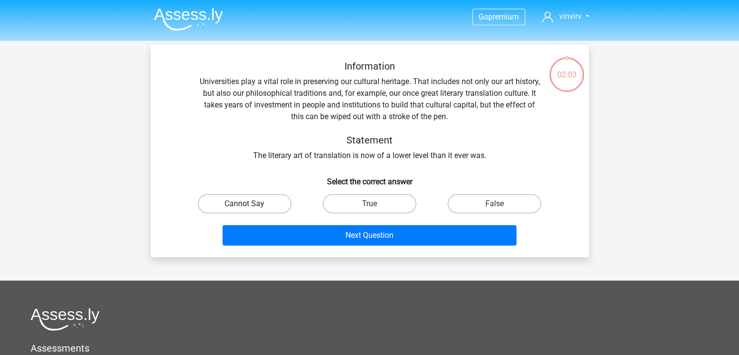
click at [265, 205] on label "Cannot Say" at bounding box center [245, 203] width 94 height 19
click at [251, 205] on input "Cannot Say" at bounding box center [247, 207] width 6 height 6
radio input "true"
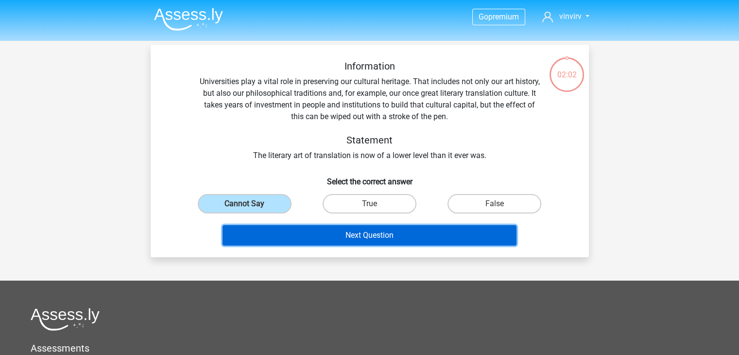
click at [330, 234] on button "Next Question" at bounding box center [370, 235] width 294 height 20
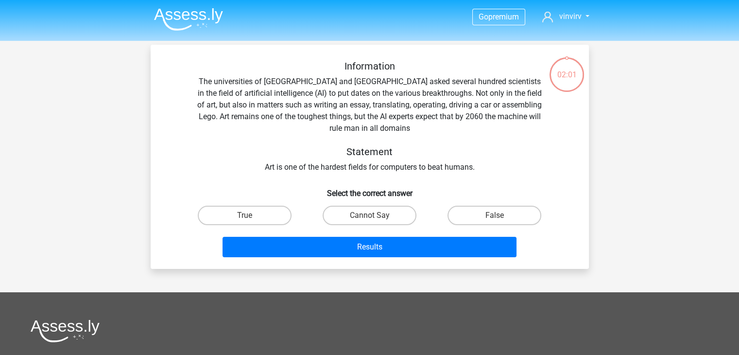
scroll to position [45, 0]
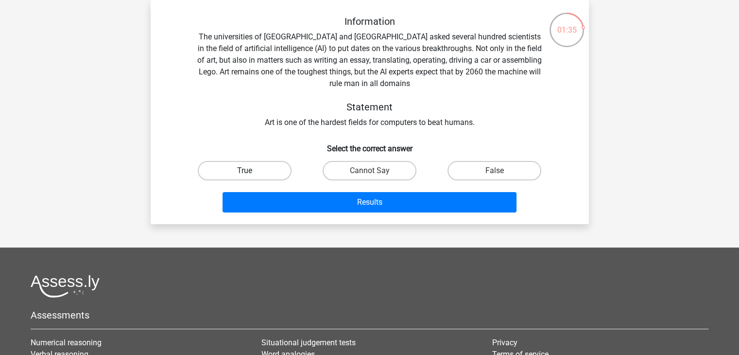
click at [266, 166] on label "True" at bounding box center [245, 170] width 94 height 19
click at [251, 171] on input "True" at bounding box center [247, 174] width 6 height 6
radio input "true"
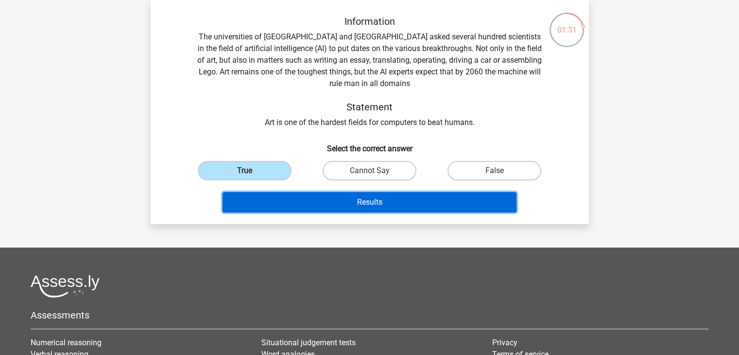
click at [327, 205] on button "Results" at bounding box center [370, 202] width 294 height 20
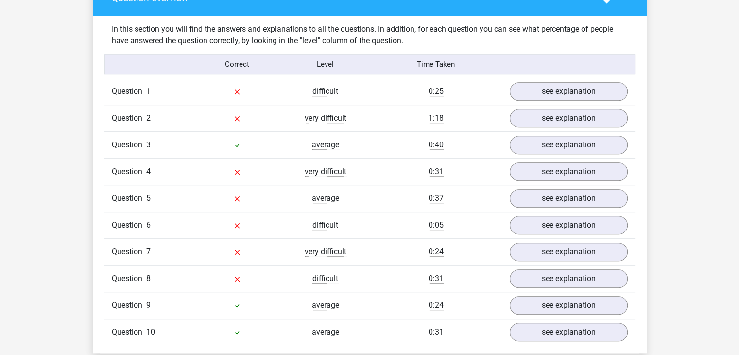
scroll to position [740, 0]
click at [563, 93] on link "see explanation" at bounding box center [568, 90] width 136 height 21
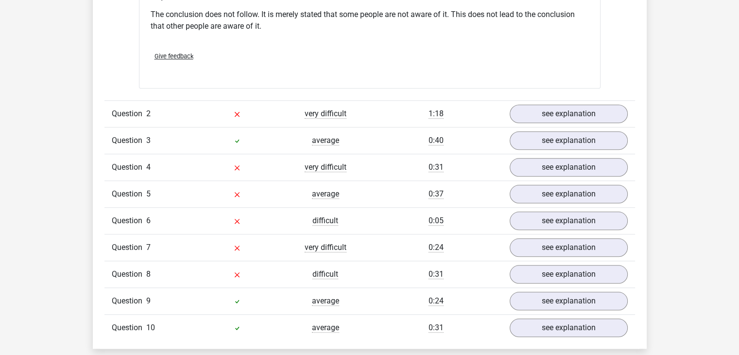
scroll to position [1007, 0]
click at [570, 244] on link "see explanation" at bounding box center [568, 246] width 136 height 21
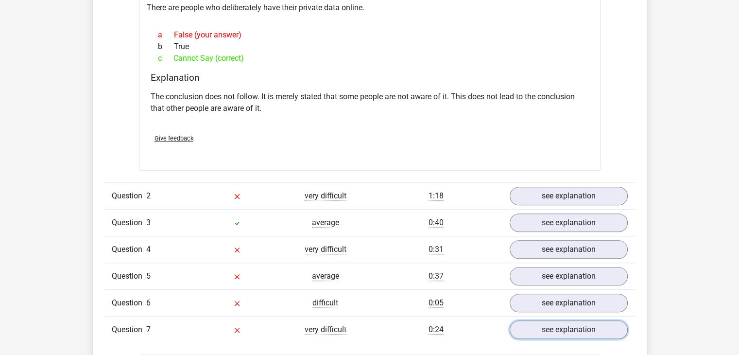
scroll to position [925, 0]
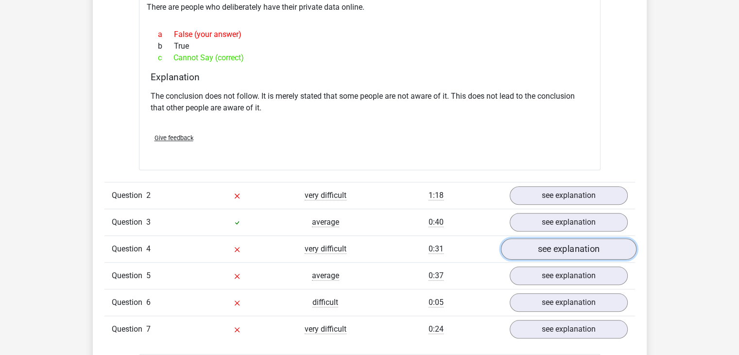
click at [564, 248] on link "see explanation" at bounding box center [568, 248] width 136 height 21
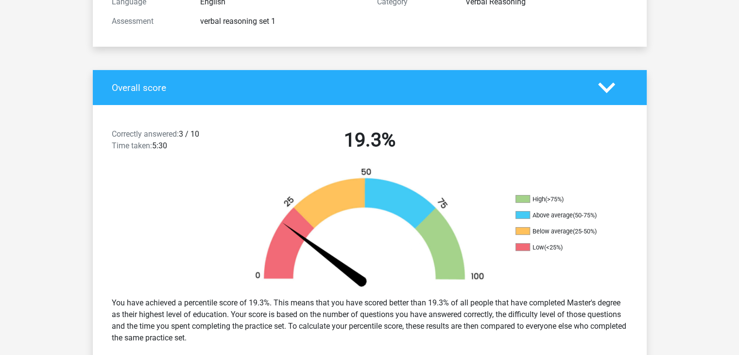
scroll to position [0, 0]
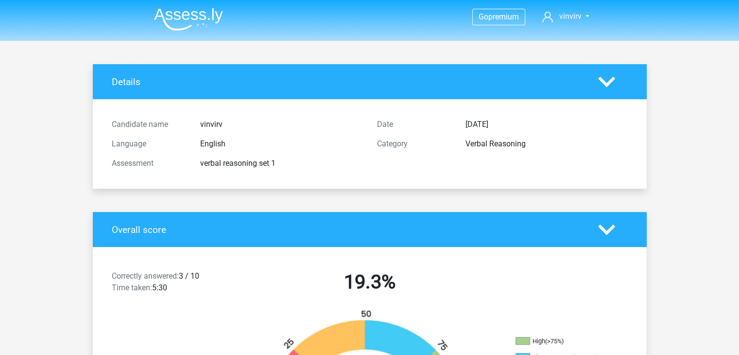
click at [192, 17] on img at bounding box center [188, 19] width 69 height 23
